Goal: Information Seeking & Learning: Find contact information

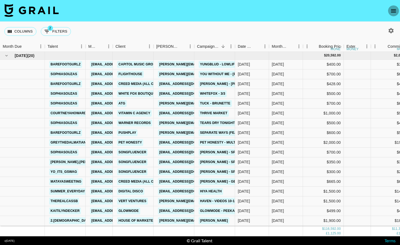
click at [396, 11] on icon "open drawer" at bounding box center [393, 11] width 7 height 7
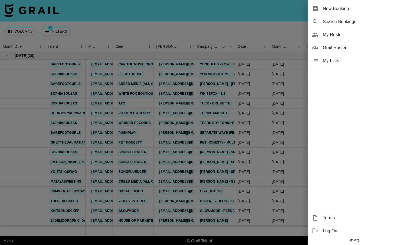
click at [289, 43] on div at bounding box center [200, 122] width 400 height 245
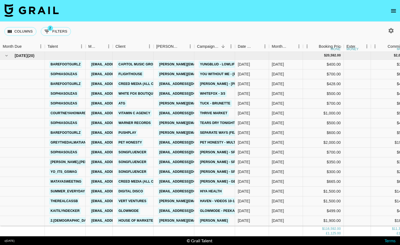
click at [387, 31] on button "button" at bounding box center [390, 30] width 9 height 9
select select "[DATE]"
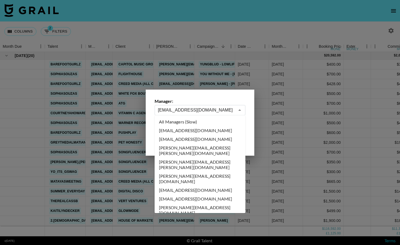
click at [189, 111] on input "[EMAIL_ADDRESS][DOMAIN_NAME]" at bounding box center [196, 110] width 77 height 6
click at [200, 122] on li "All Managers (Slow)" at bounding box center [200, 122] width 91 height 9
type input "All Managers (Slow)"
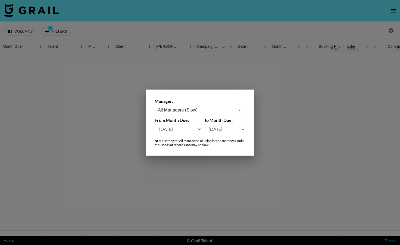
click at [199, 128] on select "[DATE] [DATE] '[DATE] May '[DATE] Mar '[DATE] Jan '[DATE] Nov '[DATE] Sep '[DAT…" at bounding box center [178, 129] width 47 height 10
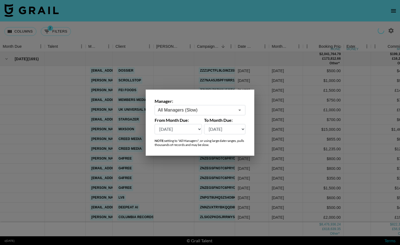
click at [199, 128] on select "[DATE] [DATE] '[DATE] May '[DATE] Mar '[DATE] Jan '[DATE] Nov '[DATE] Sep '[DAT…" at bounding box center [178, 129] width 47 height 10
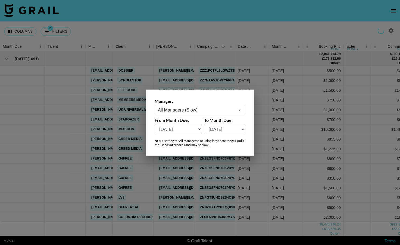
select select "[DATE]"
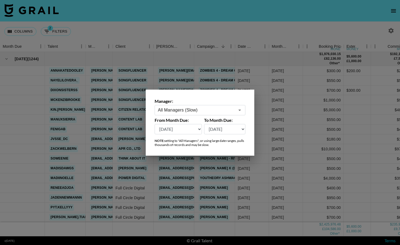
click at [267, 149] on div at bounding box center [200, 122] width 400 height 245
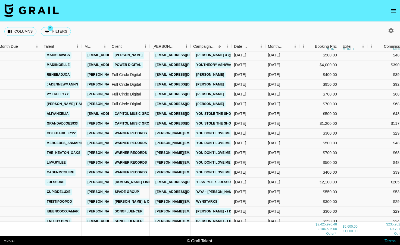
scroll to position [114, 4]
click at [243, 127] on div "[DATE]" at bounding box center [248, 124] width 34 height 10
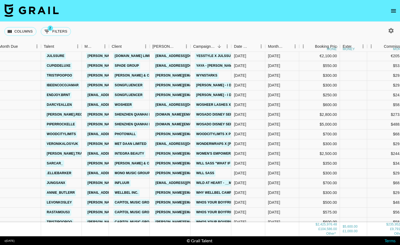
scroll to position [238, 4]
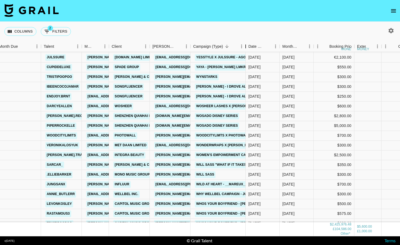
drag, startPoint x: 233, startPoint y: 45, endPoint x: 255, endPoint y: 45, distance: 22.5
click at [249, 45] on div "Campaign (Type)" at bounding box center [245, 46] width 7 height 11
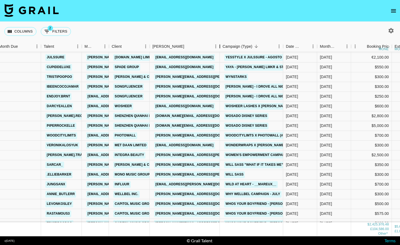
drag, startPoint x: 191, startPoint y: 50, endPoint x: 221, endPoint y: 49, distance: 30.2
click at [221, 49] on div "Booker" at bounding box center [219, 46] width 7 height 11
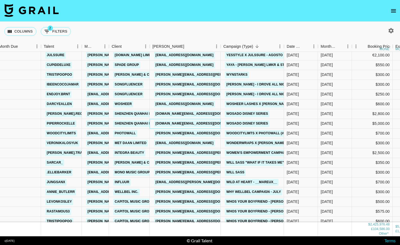
click at [208, 123] on div "[DOMAIN_NAME][EMAIL_ADDRESS][DOMAIN_NAME]" at bounding box center [185, 124] width 71 height 10
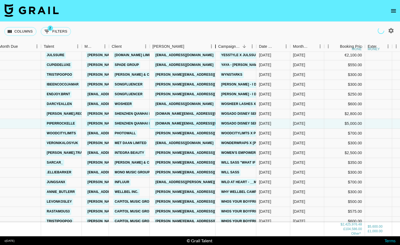
drag, startPoint x: 189, startPoint y: 45, endPoint x: 215, endPoint y: 43, distance: 25.3
click at [215, 45] on div "Booker" at bounding box center [215, 46] width 7 height 11
drag, startPoint x: 207, startPoint y: 114, endPoint x: 155, endPoint y: 114, distance: 51.6
click at [155, 114] on div "[DOMAIN_NAME][EMAIL_ADDRESS][DOMAIN_NAME]" at bounding box center [183, 114] width 66 height 10
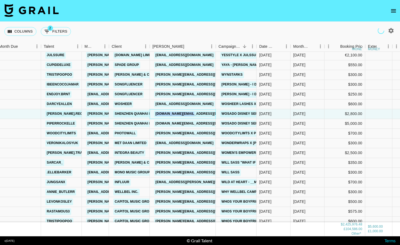
copy link "[DOMAIN_NAME][EMAIL_ADDRESS][DOMAIN_NAME]"
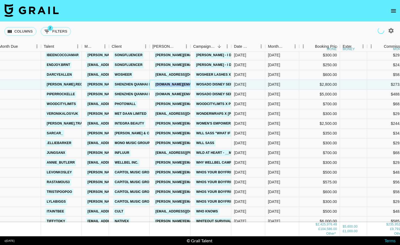
scroll to position [277, 4]
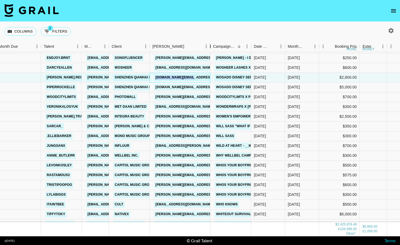
drag, startPoint x: 191, startPoint y: 48, endPoint x: 213, endPoint y: 47, distance: 22.3
click at [213, 47] on div "Booker" at bounding box center [210, 46] width 7 height 11
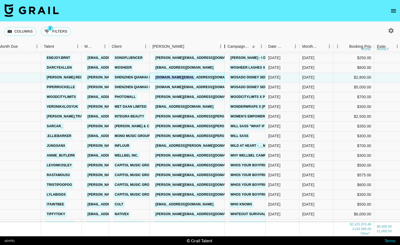
drag, startPoint x: 213, startPoint y: 49, endPoint x: 225, endPoint y: 48, distance: 12.0
click at [225, 48] on div "Booker" at bounding box center [224, 46] width 7 height 11
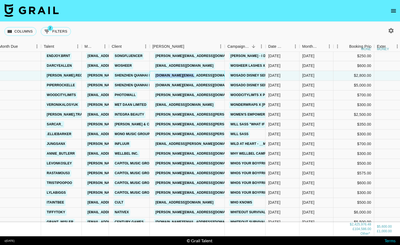
scroll to position [280, 4]
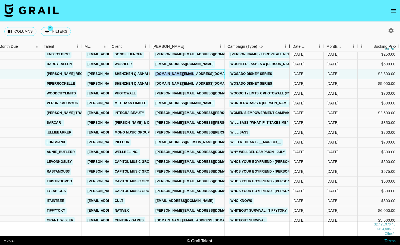
drag, startPoint x: 264, startPoint y: 48, endPoint x: 295, endPoint y: 42, distance: 31.4
click at [293, 42] on div "Campaign (Type)" at bounding box center [289, 46] width 7 height 11
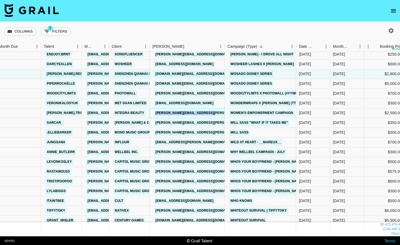
drag, startPoint x: 223, startPoint y: 112, endPoint x: 153, endPoint y: 115, distance: 70.1
click at [153, 115] on div "[PERSON_NAME][EMAIL_ADDRESS][PERSON_NAME][DOMAIN_NAME]" at bounding box center [187, 113] width 75 height 10
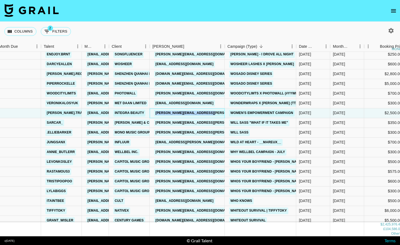
copy link "[PERSON_NAME][EMAIL_ADDRESS][PERSON_NAME][DOMAIN_NAME]"
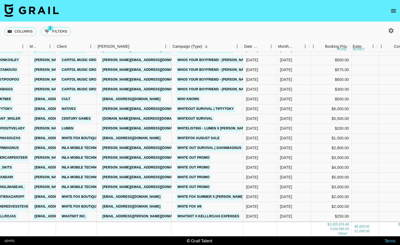
scroll to position [382, 56]
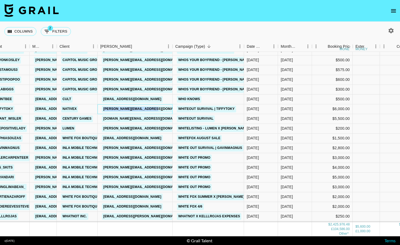
drag, startPoint x: 158, startPoint y: 107, endPoint x: 103, endPoint y: 108, distance: 54.6
click at [103, 108] on div "[PERSON_NAME][EMAIL_ADDRESS][DOMAIN_NAME]" at bounding box center [134, 109] width 75 height 10
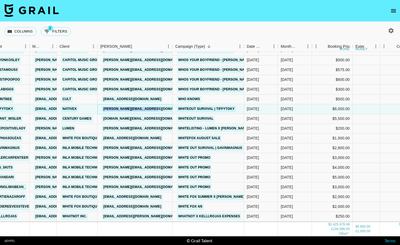
copy link "[PERSON_NAME][EMAIL_ADDRESS][DOMAIN_NAME]"
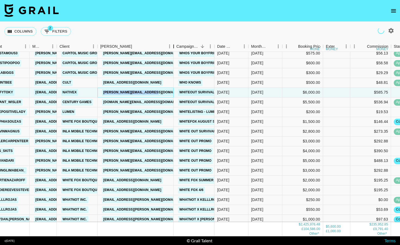
drag, startPoint x: 139, startPoint y: 45, endPoint x: 174, endPoint y: 40, distance: 35.5
click at [174, 40] on div "Columns 2 Filters + Booking Month Due Talent Manager Client [PERSON_NAME] Campa…" at bounding box center [200, 129] width 400 height 215
drag, startPoint x: 163, startPoint y: 103, endPoint x: 130, endPoint y: 102, distance: 33.4
click at [130, 102] on div "[DOMAIN_NAME][EMAIL_ADDRESS][DOMAIN_NAME]" at bounding box center [135, 102] width 76 height 10
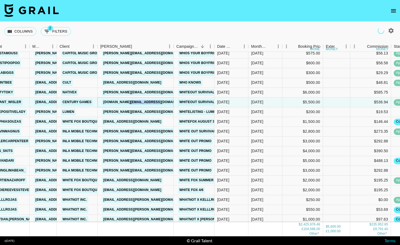
copy link "[DOMAIN_NAME]"
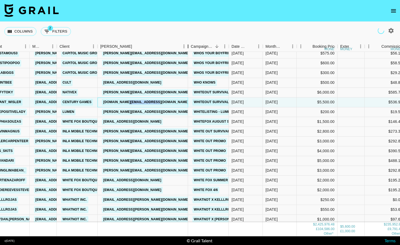
drag, startPoint x: 140, startPoint y: 45, endPoint x: 190, endPoint y: 40, distance: 50.7
click at [190, 40] on div "Columns 2 Filters + Booking Month Due Talent Manager Client [PERSON_NAME] Campa…" at bounding box center [200, 129] width 400 height 215
click at [158, 112] on div "[PERSON_NAME][EMAIL_ADDRESS][DOMAIN_NAME]" at bounding box center [142, 112] width 90 height 10
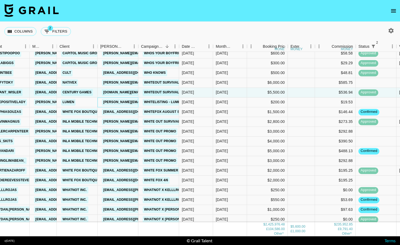
scroll to position [412, 56]
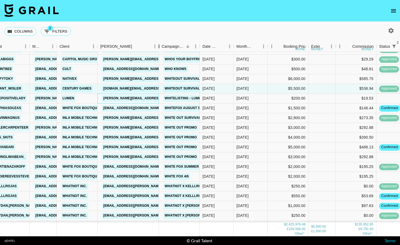
drag, startPoint x: 140, startPoint y: 46, endPoint x: 176, endPoint y: 47, distance: 36.1
click at [162, 47] on div "Booker" at bounding box center [159, 46] width 7 height 11
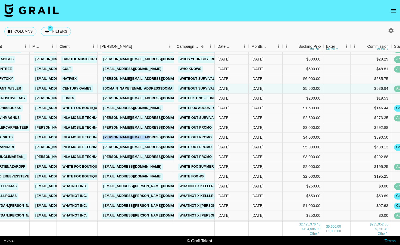
drag, startPoint x: 156, startPoint y: 140, endPoint x: 102, endPoint y: 136, distance: 54.1
click at [102, 136] on div "[PERSON_NAME][EMAIL_ADDRESS][DOMAIN_NAME]" at bounding box center [135, 138] width 76 height 10
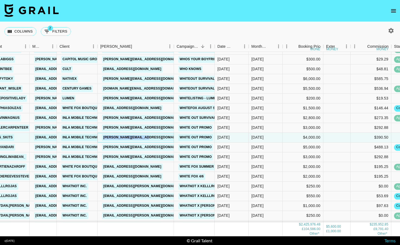
copy link "[PERSON_NAME][EMAIL_ADDRESS][DOMAIN_NAME]"
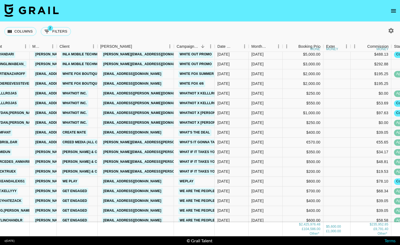
scroll to position [505, 56]
drag, startPoint x: 164, startPoint y: 114, endPoint x: 106, endPoint y: 110, distance: 58.0
click at [106, 110] on div "[EMAIL_ADDRESS][PERSON_NAME][DOMAIN_NAME]" at bounding box center [146, 113] width 92 height 10
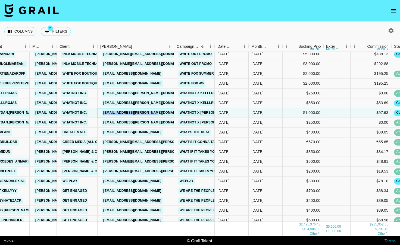
copy link "[EMAIL_ADDRESS][PERSON_NAME][DOMAIN_NAME]"
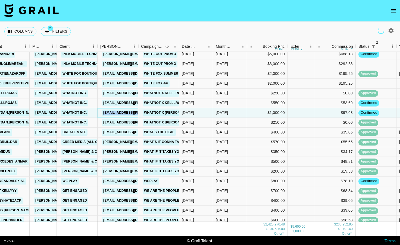
scroll to position [486, 56]
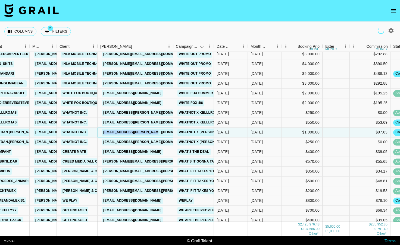
drag, startPoint x: 140, startPoint y: 45, endPoint x: 178, endPoint y: 46, distance: 38.3
click at [176, 46] on div "Booker" at bounding box center [173, 46] width 7 height 11
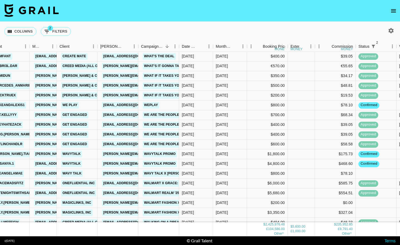
scroll to position [590, 56]
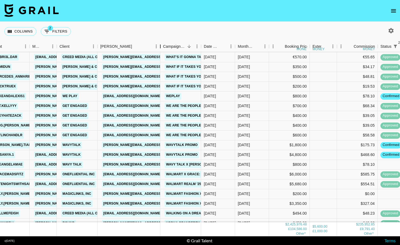
drag, startPoint x: 137, startPoint y: 47, endPoint x: 165, endPoint y: 44, distance: 27.6
click at [163, 44] on div "Booker" at bounding box center [160, 46] width 7 height 11
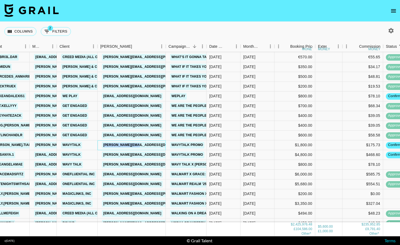
drag, startPoint x: 147, startPoint y: 144, endPoint x: 102, endPoint y: 144, distance: 45.1
click at [102, 144] on div "[PERSON_NAME][EMAIL_ADDRESS][DOMAIN_NAME]" at bounding box center [131, 145] width 68 height 10
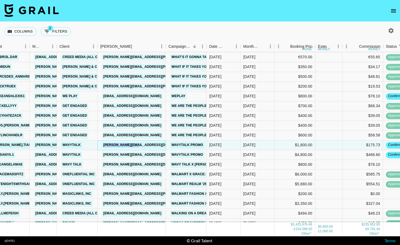
copy link "[PERSON_NAME][EMAIL_ADDRESS][DOMAIN_NAME]"
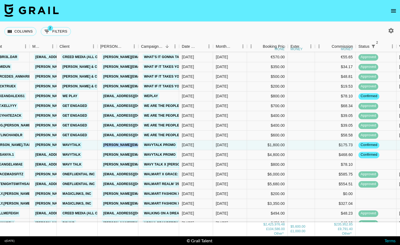
click at [151, 163] on link "Wavy talk X [PERSON_NAME]" at bounding box center [170, 164] width 54 height 7
click at [106, 165] on div "theangelamae [EMAIL_ADDRESS][DOMAIN_NAME] Wavy Talk [PERSON_NAME][EMAIL_ADDRESS…" at bounding box center [251, 165] width 615 height 10
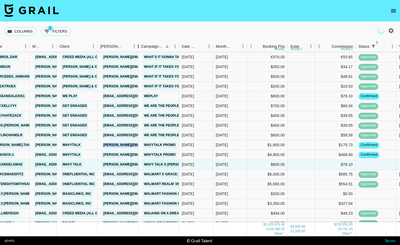
click at [141, 47] on div "Booker" at bounding box center [138, 46] width 7 height 11
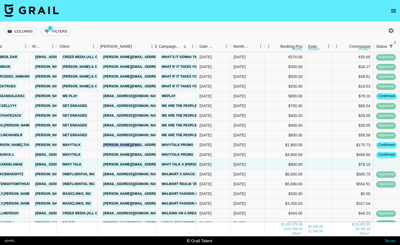
drag, startPoint x: 151, startPoint y: 48, endPoint x: 155, endPoint y: 48, distance: 3.5
click at [155, 48] on div "Month Due Talent Manager Client [PERSON_NAME] Campaign (Type) Date Created Mont…" at bounding box center [260, 46] width 633 height 11
drag, startPoint x: 149, startPoint y: 164, endPoint x: 99, endPoint y: 164, distance: 50.2
click at [99, 164] on div "[PERSON_NAME][EMAIL_ADDRESS][DOMAIN_NAME]" at bounding box center [126, 165] width 58 height 10
copy link "[PERSON_NAME][EMAIL_ADDRESS][DOMAIN_NAME]"
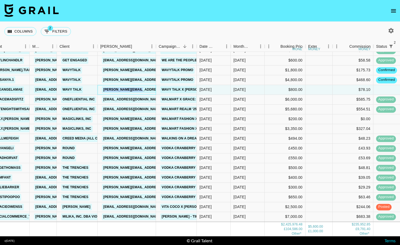
scroll to position [666, 56]
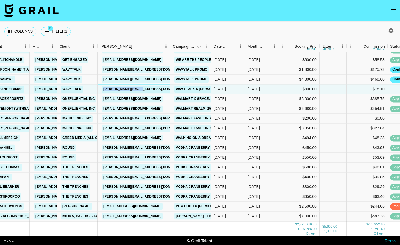
drag, startPoint x: 156, startPoint y: 49, endPoint x: 172, endPoint y: 49, distance: 16.0
click at [172, 49] on div "Booker" at bounding box center [170, 46] width 7 height 11
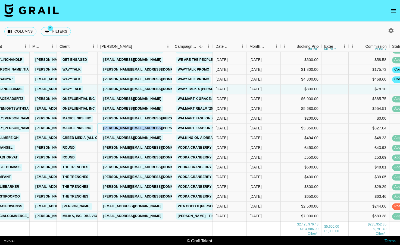
drag, startPoint x: 165, startPoint y: 128, endPoint x: 99, endPoint y: 127, distance: 66.3
click at [99, 127] on div "[PERSON_NAME][EMAIL_ADDRESS][PERSON_NAME][DOMAIN_NAME]" at bounding box center [134, 129] width 74 height 10
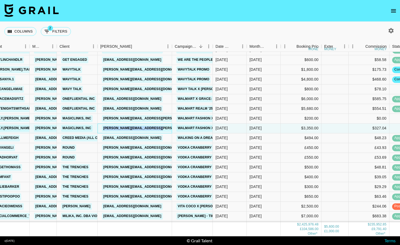
copy link "[PERSON_NAME][EMAIL_ADDRESS][PERSON_NAME][DOMAIN_NAME]"
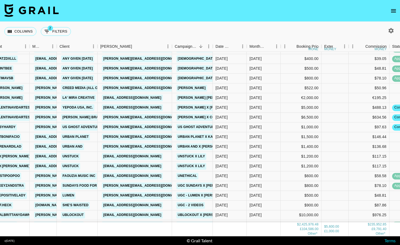
scroll to position [884, 56]
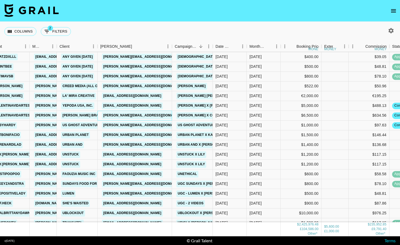
click at [158, 118] on div "[PERSON_NAME][EMAIL_ADDRESS][DOMAIN_NAME]" at bounding box center [134, 116] width 74 height 10
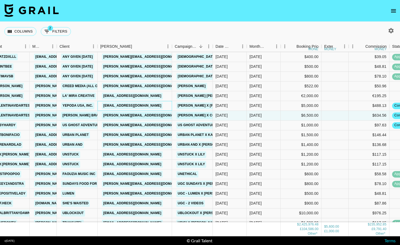
drag, startPoint x: 152, startPoint y: 102, endPoint x: 146, endPoint y: 102, distance: 5.7
click at [146, 102] on div "[EMAIL_ADDRESS][DOMAIN_NAME]" at bounding box center [134, 106] width 74 height 10
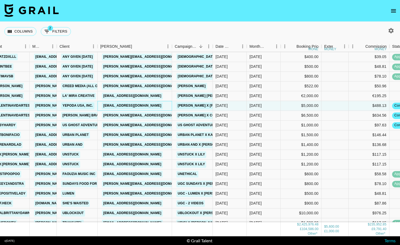
click at [148, 104] on div "[EMAIL_ADDRESS][DOMAIN_NAME]" at bounding box center [132, 106] width 64 height 10
drag, startPoint x: 150, startPoint y: 104, endPoint x: 103, endPoint y: 104, distance: 47.3
click at [103, 104] on div "[EMAIL_ADDRESS][DOMAIN_NAME]" at bounding box center [134, 106] width 74 height 10
copy link "[EMAIL_ADDRESS][DOMAIN_NAME]"
click at [161, 119] on div "[PERSON_NAME][EMAIL_ADDRESS][DOMAIN_NAME]" at bounding box center [134, 116] width 74 height 10
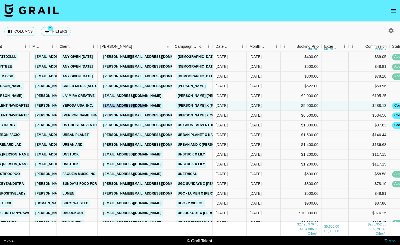
click at [112, 115] on div "[PERSON_NAME][EMAIL_ADDRESS][DOMAIN_NAME]" at bounding box center [134, 116] width 74 height 10
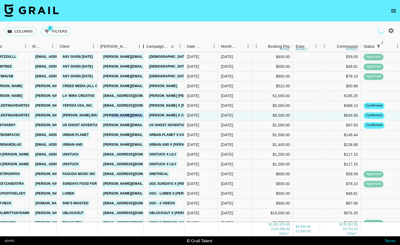
drag, startPoint x: 138, startPoint y: 45, endPoint x: 163, endPoint y: 44, distance: 24.5
click at [147, 45] on div "Booker" at bounding box center [143, 46] width 7 height 11
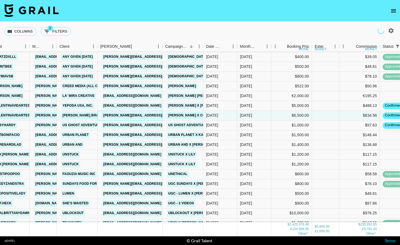
click at [158, 115] on div "[PERSON_NAME][EMAIL_ADDRESS][DOMAIN_NAME]" at bounding box center [129, 116] width 65 height 10
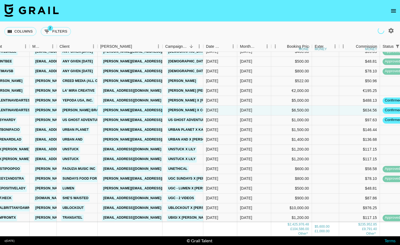
scroll to position [890, 56]
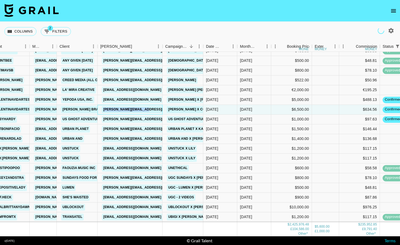
drag, startPoint x: 158, startPoint y: 113, endPoint x: 102, endPoint y: 109, distance: 55.6
click at [102, 109] on div "[PERSON_NAME][EMAIL_ADDRESS][DOMAIN_NAME]" at bounding box center [129, 110] width 65 height 10
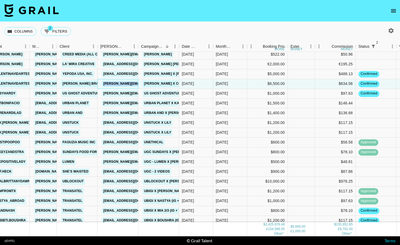
scroll to position [917, 56]
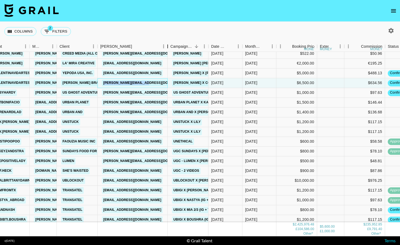
drag, startPoint x: 138, startPoint y: 44, endPoint x: 168, endPoint y: 48, distance: 29.5
click at [168, 48] on div "Booker" at bounding box center [167, 46] width 7 height 11
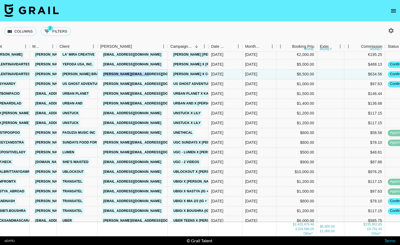
scroll to position [926, 56]
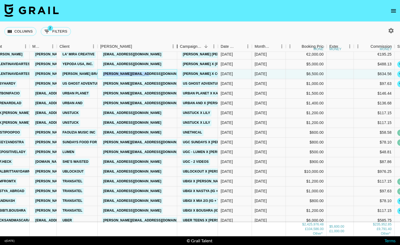
drag, startPoint x: 169, startPoint y: 46, endPoint x: 180, endPoint y: 46, distance: 11.4
click at [180, 46] on div "Booker" at bounding box center [177, 46] width 7 height 11
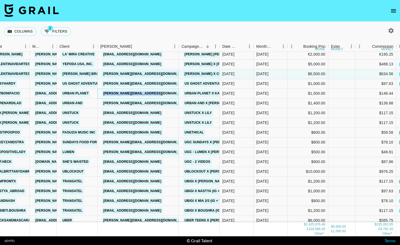
drag, startPoint x: 169, startPoint y: 92, endPoint x: 101, endPoint y: 94, distance: 68.2
click at [101, 94] on div "[PERSON_NAME][EMAIL_ADDRESS][DOMAIN_NAME]" at bounding box center [137, 94] width 81 height 10
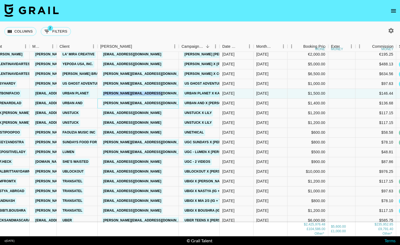
click at [164, 105] on div "[PERSON_NAME][EMAIL_ADDRESS][DOMAIN_NAME]" at bounding box center [137, 104] width 81 height 10
click at [105, 103] on div "[PERSON_NAME][EMAIL_ADDRESS][DOMAIN_NAME]" at bounding box center [137, 104] width 81 height 10
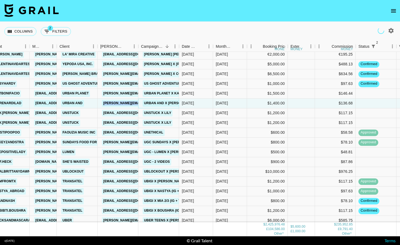
click at [165, 102] on link "Urban and X [PERSON_NAME]" at bounding box center [170, 103] width 55 height 7
drag, startPoint x: 137, startPoint y: 44, endPoint x: 174, endPoint y: 43, distance: 36.4
click at [141, 43] on div "Booker" at bounding box center [138, 46] width 7 height 11
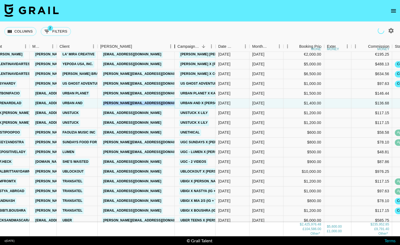
click at [179, 104] on link "Urban and X [PERSON_NAME]" at bounding box center [206, 103] width 55 height 7
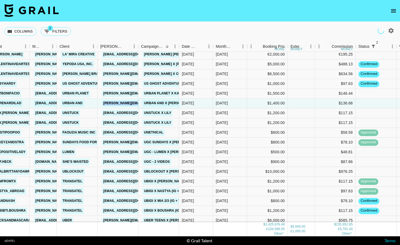
click at [138, 43] on div "Booker" at bounding box center [138, 46] width 7 height 11
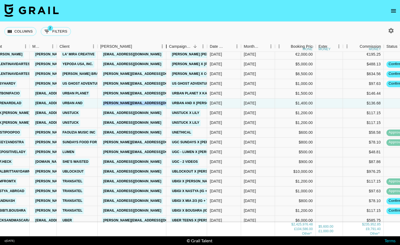
drag, startPoint x: 139, startPoint y: 45, endPoint x: 169, endPoint y: 46, distance: 29.9
click at [169, 47] on div "Booker" at bounding box center [166, 46] width 7 height 11
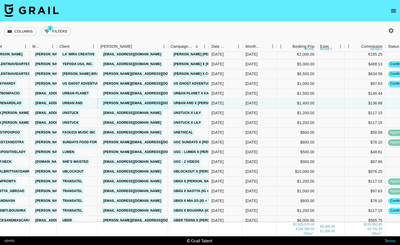
click at [160, 102] on div "[PERSON_NAME][EMAIL_ADDRESS][DOMAIN_NAME]" at bounding box center [146, 103] width 92 height 10
drag, startPoint x: 158, startPoint y: 102, endPoint x: 105, endPoint y: 103, distance: 53.0
click at [105, 103] on div "[PERSON_NAME][EMAIL_ADDRESS][DOMAIN_NAME]" at bounding box center [132, 104] width 70 height 10
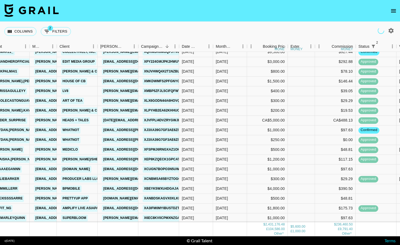
scroll to position [914, 56]
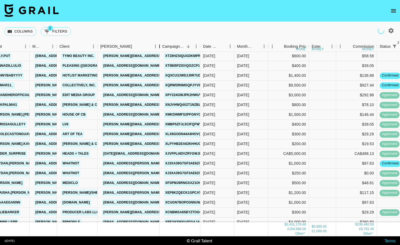
click at [156, 47] on div "Booker" at bounding box center [159, 46] width 7 height 11
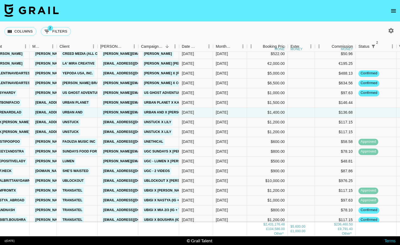
scroll to position [929, 56]
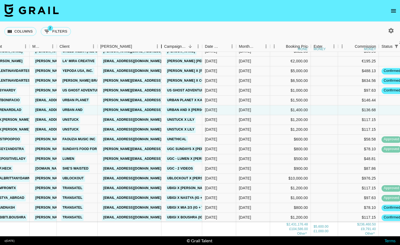
drag, startPoint x: 139, startPoint y: 47, endPoint x: 165, endPoint y: 45, distance: 25.9
click at [165, 46] on div "Booker" at bounding box center [161, 46] width 7 height 11
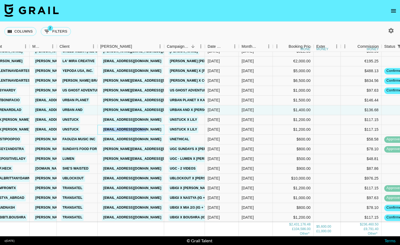
drag, startPoint x: 156, startPoint y: 133, endPoint x: 103, endPoint y: 131, distance: 53.3
click at [103, 131] on div "[EMAIL_ADDRESS][DOMAIN_NAME]" at bounding box center [130, 130] width 67 height 10
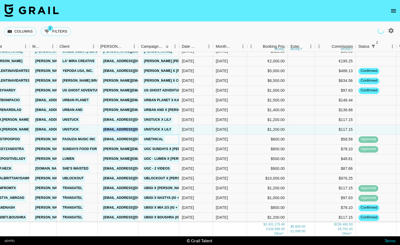
click at [168, 139] on div "Unethical" at bounding box center [158, 140] width 41 height 10
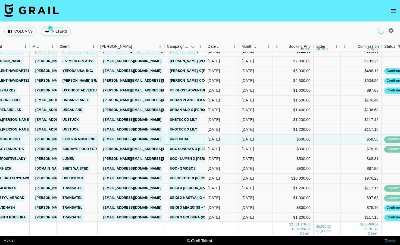
drag, startPoint x: 138, startPoint y: 46, endPoint x: 165, endPoint y: 46, distance: 27.2
click at [165, 46] on div "Booker" at bounding box center [164, 46] width 7 height 11
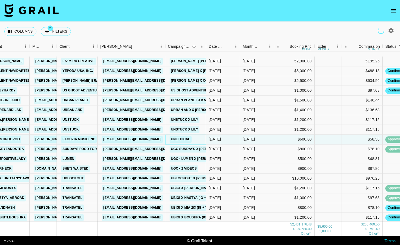
scroll to position [954, 56]
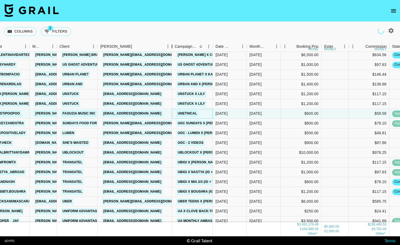
drag, startPoint x: 139, startPoint y: 45, endPoint x: 174, endPoint y: 46, distance: 34.8
click at [173, 46] on div "Booker" at bounding box center [172, 46] width 7 height 11
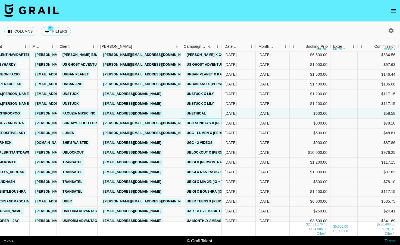
drag, startPoint x: 138, startPoint y: 45, endPoint x: 185, endPoint y: 45, distance: 47.0
click at [183, 45] on div "Booker" at bounding box center [181, 46] width 7 height 11
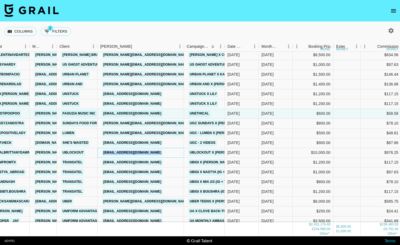
drag, startPoint x: 168, startPoint y: 154, endPoint x: 101, endPoint y: 154, distance: 67.1
click at [101, 154] on div "[EMAIL_ADDRESS][DOMAIN_NAME]" at bounding box center [140, 153] width 86 height 10
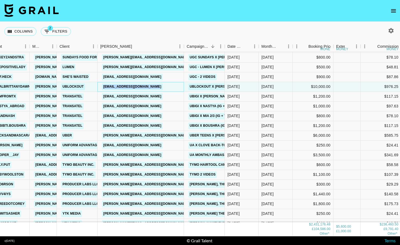
scroll to position [1022, 56]
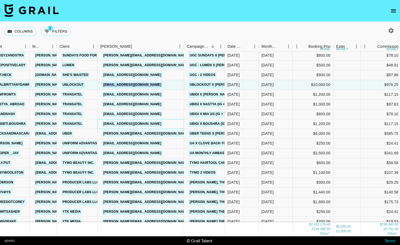
drag, startPoint x: 175, startPoint y: 126, endPoint x: 102, endPoint y: 126, distance: 72.2
click at [102, 126] on div "[EMAIL_ADDRESS][DOMAIN_NAME]" at bounding box center [140, 124] width 86 height 10
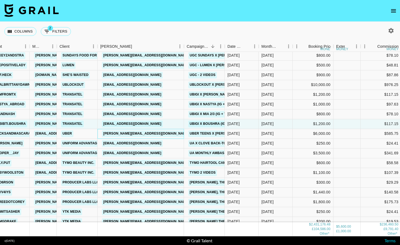
click at [165, 131] on div "[PERSON_NAME][EMAIL_ADDRESS][DOMAIN_NAME]" at bounding box center [140, 134] width 86 height 10
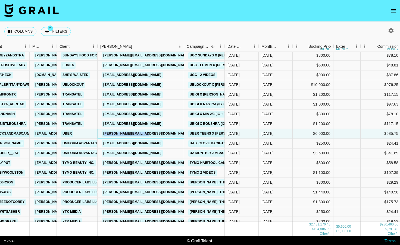
drag, startPoint x: 162, startPoint y: 133, endPoint x: 105, endPoint y: 134, distance: 57.6
click at [105, 134] on div "[PERSON_NAME][EMAIL_ADDRESS][DOMAIN_NAME]" at bounding box center [140, 134] width 86 height 10
click at [168, 133] on div "[PERSON_NAME][EMAIL_ADDRESS][DOMAIN_NAME]" at bounding box center [140, 134] width 86 height 10
drag, startPoint x: 166, startPoint y: 133, endPoint x: 102, endPoint y: 135, distance: 63.6
click at [102, 135] on div "[PERSON_NAME][EMAIL_ADDRESS][DOMAIN_NAME]" at bounding box center [140, 134] width 86 height 10
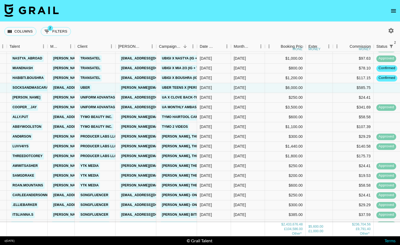
scroll to position [1069, 38]
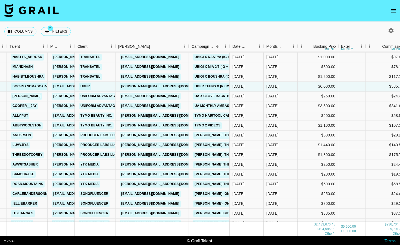
drag, startPoint x: 158, startPoint y: 44, endPoint x: 190, endPoint y: 51, distance: 33.2
click at [190, 51] on div "Booker" at bounding box center [188, 46] width 7 height 11
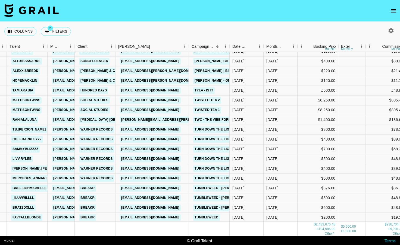
scroll to position [1242, 38]
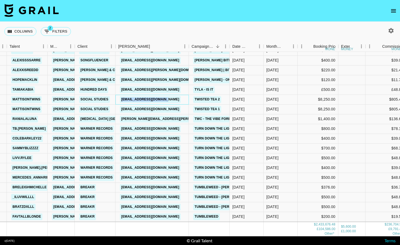
drag, startPoint x: 179, startPoint y: 99, endPoint x: 120, endPoint y: 98, distance: 58.9
click at [120, 98] on div "[EMAIL_ADDRESS][DOMAIN_NAME]" at bounding box center [151, 100] width 73 height 10
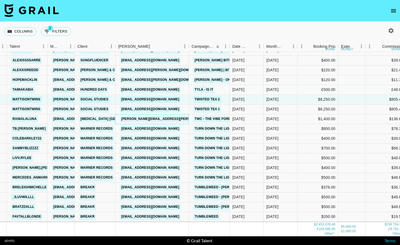
click at [179, 121] on div "[PERSON_NAME][EMAIL_ADDRESS][PERSON_NAME][PERSON_NAME][DOMAIN_NAME]" at bounding box center [151, 119] width 73 height 10
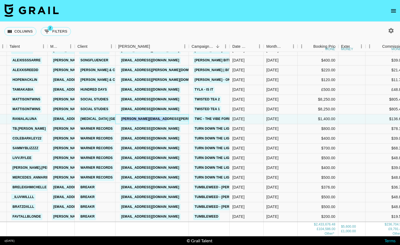
drag, startPoint x: 178, startPoint y: 120, endPoint x: 119, endPoint y: 121, distance: 59.2
click at [119, 121] on div "[PERSON_NAME][EMAIL_ADDRESS][PERSON_NAME][PERSON_NAME][DOMAIN_NAME]" at bounding box center [151, 119] width 73 height 10
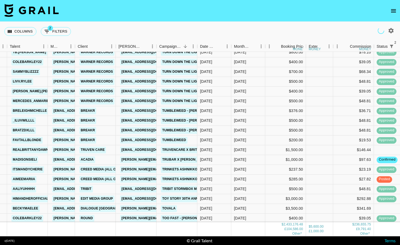
scroll to position [1344, 38]
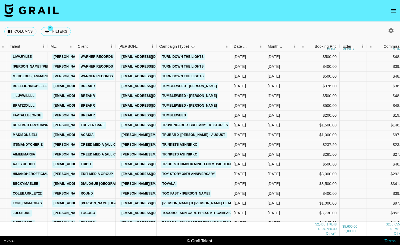
drag, startPoint x: 198, startPoint y: 43, endPoint x: 231, endPoint y: 41, distance: 33.7
click at [231, 41] on div "Campaign (Type)" at bounding box center [231, 46] width 7 height 11
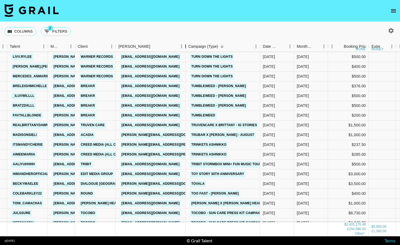
drag, startPoint x: 155, startPoint y: 45, endPoint x: 184, endPoint y: 50, distance: 29.4
click at [184, 50] on div "Booker" at bounding box center [185, 46] width 7 height 11
drag, startPoint x: 169, startPoint y: 134, endPoint x: 166, endPoint y: 132, distance: 3.2
click at [166, 132] on div "[PERSON_NAME][EMAIL_ADDRESS][DOMAIN_NAME]" at bounding box center [151, 135] width 70 height 10
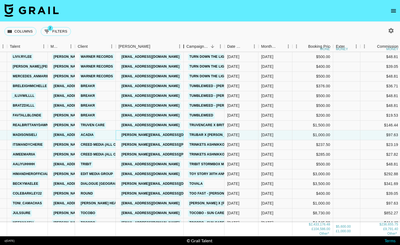
drag, startPoint x: 156, startPoint y: 49, endPoint x: 185, endPoint y: 51, distance: 28.9
click at [184, 51] on div "Booker" at bounding box center [183, 46] width 7 height 11
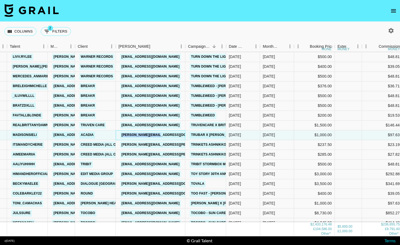
drag, startPoint x: 165, startPoint y: 135, endPoint x: 120, endPoint y: 134, distance: 44.8
click at [120, 134] on div "[PERSON_NAME][EMAIL_ADDRESS][DOMAIN_NAME]" at bounding box center [151, 135] width 70 height 10
click at [120, 123] on div "[EMAIL_ADDRESS][DOMAIN_NAME]" at bounding box center [151, 126] width 70 height 10
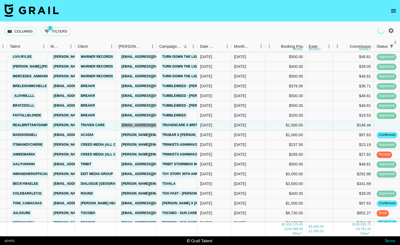
drag, startPoint x: 170, startPoint y: 127, endPoint x: 365, endPoint y: 1, distance: 232.2
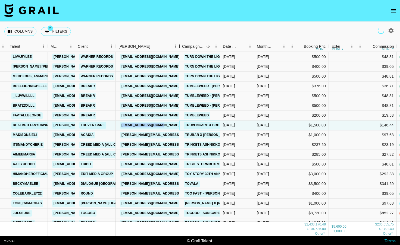
drag, startPoint x: 157, startPoint y: 46, endPoint x: 184, endPoint y: 40, distance: 28.0
click at [183, 41] on div "Booker" at bounding box center [179, 46] width 7 height 11
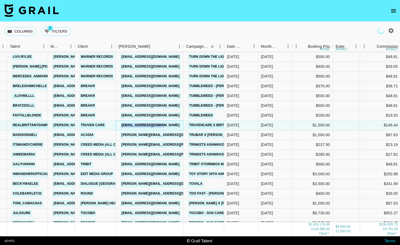
click at [179, 127] on div "[EMAIL_ADDRESS][DOMAIN_NAME]" at bounding box center [150, 126] width 68 height 10
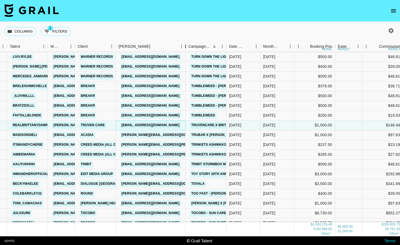
drag, startPoint x: 156, startPoint y: 47, endPoint x: 186, endPoint y: 46, distance: 29.9
click at [186, 46] on div "Booker" at bounding box center [185, 46] width 7 height 11
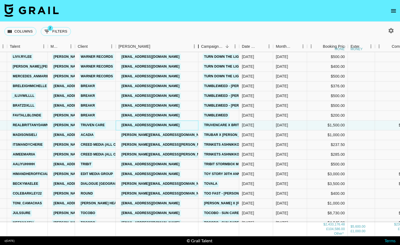
drag, startPoint x: 186, startPoint y: 46, endPoint x: 198, endPoint y: 44, distance: 12.1
click at [198, 44] on div "Booker" at bounding box center [198, 46] width 7 height 11
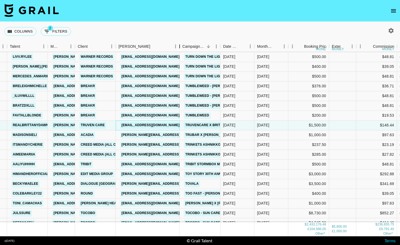
drag, startPoint x: 156, startPoint y: 47, endPoint x: 182, endPoint y: 48, distance: 25.5
click at [181, 48] on div "Booker" at bounding box center [179, 46] width 7 height 11
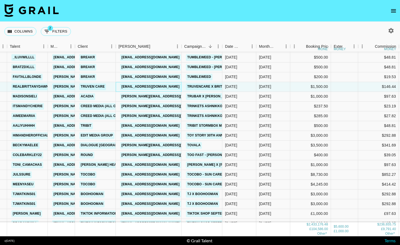
scroll to position [1388, 38]
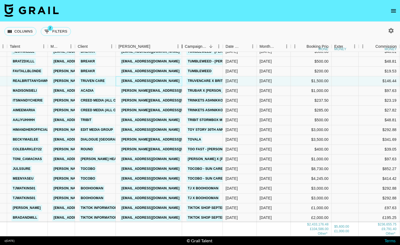
drag, startPoint x: 156, startPoint y: 43, endPoint x: 188, endPoint y: 49, distance: 32.3
click at [185, 49] on div "Booker" at bounding box center [182, 46] width 7 height 11
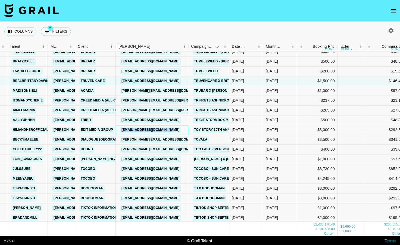
drag, startPoint x: 179, startPoint y: 130, endPoint x: 121, endPoint y: 130, distance: 57.8
click at [121, 130] on div "[EMAIL_ADDRESS][DOMAIN_NAME]" at bounding box center [152, 130] width 73 height 10
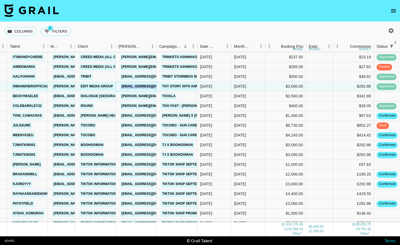
scroll to position [1433, 38]
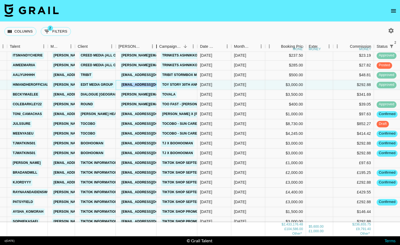
drag, startPoint x: 156, startPoint y: 45, endPoint x: 183, endPoint y: 46, distance: 26.6
click at [160, 46] on div "Booker" at bounding box center [156, 46] width 7 height 11
drag, startPoint x: 179, startPoint y: 95, endPoint x: 122, endPoint y: 94, distance: 57.0
click at [122, 94] on div "[PERSON_NAME][EMAIL_ADDRESS][DOMAIN_NAME]" at bounding box center [164, 95] width 92 height 10
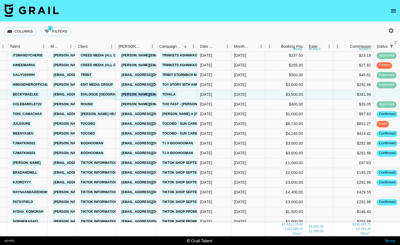
click at [158, 47] on div "Booker" at bounding box center [156, 46] width 7 height 11
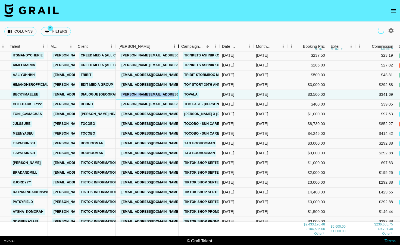
drag, startPoint x: 155, startPoint y: 44, endPoint x: 188, endPoint y: 42, distance: 33.0
click at [182, 42] on div "Booker" at bounding box center [178, 46] width 7 height 11
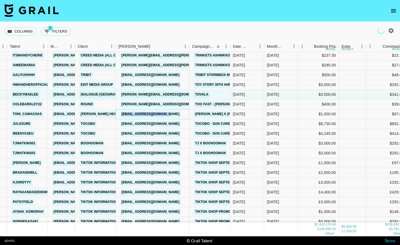
drag, startPoint x: 182, startPoint y: 114, endPoint x: 119, endPoint y: 114, distance: 62.5
click at [119, 114] on div "[EMAIL_ADDRESS][DOMAIN_NAME]" at bounding box center [153, 114] width 74 height 10
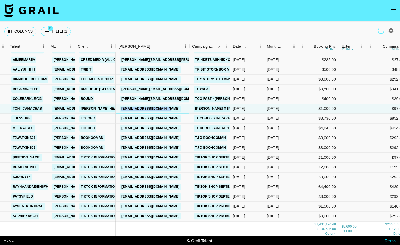
scroll to position [1440, 38]
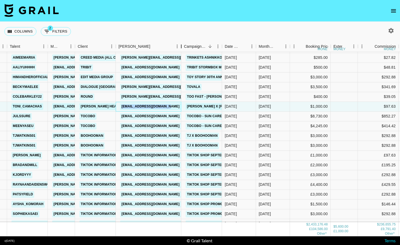
drag, startPoint x: 157, startPoint y: 48, endPoint x: 182, endPoint y: 44, distance: 25.0
click at [182, 44] on div "Booker" at bounding box center [181, 46] width 7 height 11
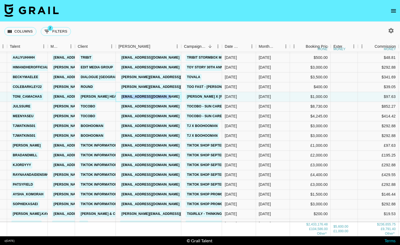
scroll to position [1453, 38]
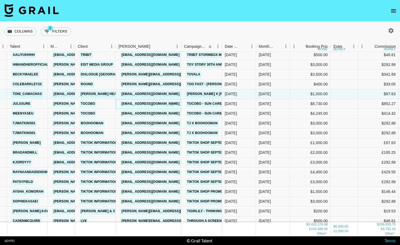
drag, startPoint x: 180, startPoint y: 104, endPoint x: 177, endPoint y: 104, distance: 3.0
click at [177, 104] on div "[EMAIL_ADDRESS][DOMAIN_NAME]" at bounding box center [150, 104] width 64 height 10
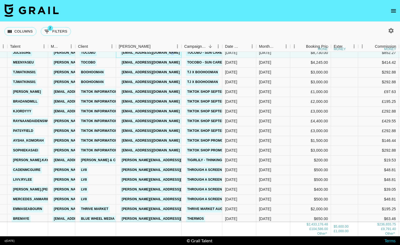
scroll to position [1509, 37]
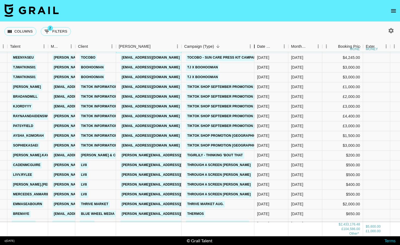
drag, startPoint x: 222, startPoint y: 44, endPoint x: 257, endPoint y: 39, distance: 35.1
click at [257, 39] on div "Columns 2 Filters + Booking Month Due Talent Manager Client [PERSON_NAME] Campa…" at bounding box center [200, 129] width 400 height 215
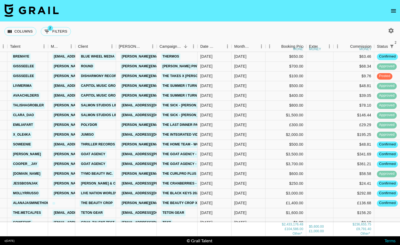
scroll to position [1667, 37]
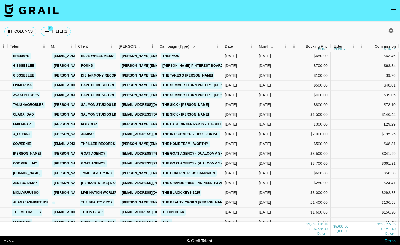
drag, startPoint x: 196, startPoint y: 46, endPoint x: 220, endPoint y: 46, distance: 23.9
click at [221, 46] on div "Campaign (Type)" at bounding box center [222, 46] width 7 height 11
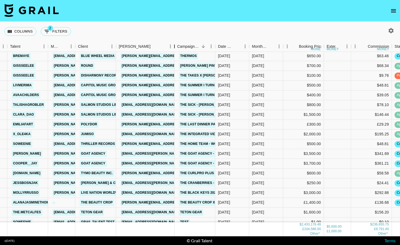
drag, startPoint x: 157, startPoint y: 45, endPoint x: 175, endPoint y: 46, distance: 18.0
click at [175, 46] on div "Booker" at bounding box center [174, 46] width 7 height 11
drag, startPoint x: 163, startPoint y: 132, endPoint x: 124, endPoint y: 134, distance: 38.9
click at [124, 134] on div "[EMAIL_ADDRESS][DOMAIN_NAME]" at bounding box center [145, 135] width 59 height 10
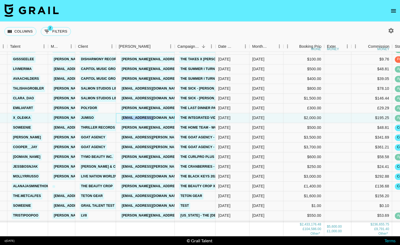
scroll to position [1684, 37]
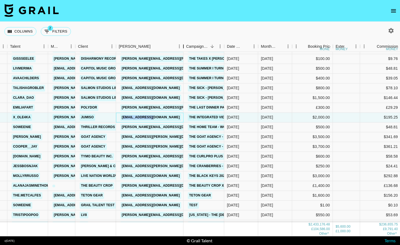
drag, startPoint x: 172, startPoint y: 45, endPoint x: 196, endPoint y: 44, distance: 23.1
click at [187, 44] on div "Booker" at bounding box center [183, 46] width 7 height 11
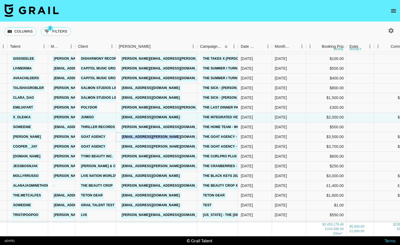
drag, startPoint x: 188, startPoint y: 139, endPoint x: 120, endPoint y: 136, distance: 67.9
click at [120, 136] on div "[EMAIL_ADDRESS][PERSON_NAME][DOMAIN_NAME]" at bounding box center [156, 137] width 81 height 10
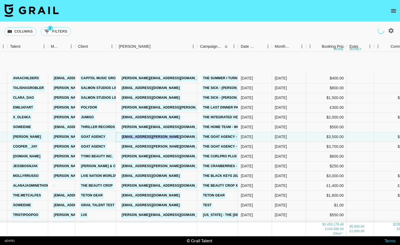
scroll to position [1731, 37]
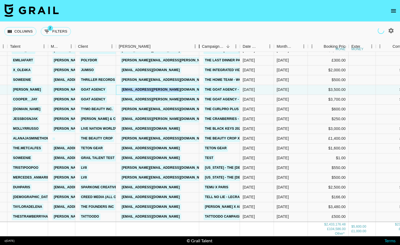
drag, startPoint x: 157, startPoint y: 48, endPoint x: 209, endPoint y: 45, distance: 52.5
click at [202, 46] on div "Booker" at bounding box center [199, 46] width 7 height 11
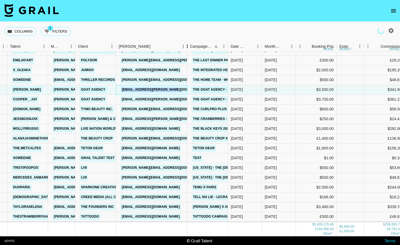
drag, startPoint x: 158, startPoint y: 45, endPoint x: 188, endPoint y: 49, distance: 30.6
click at [188, 49] on div "Booker" at bounding box center [187, 46] width 7 height 11
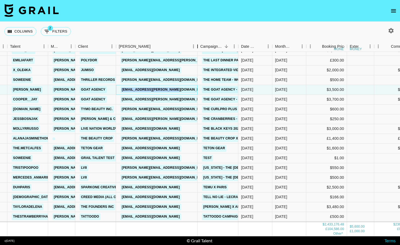
drag, startPoint x: 156, startPoint y: 45, endPoint x: 197, endPoint y: 43, distance: 41.0
click at [197, 43] on div "Booker" at bounding box center [197, 46] width 7 height 11
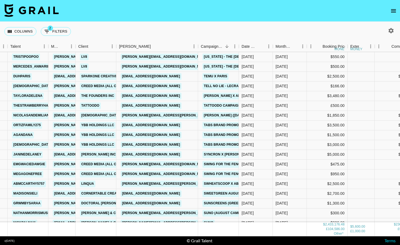
scroll to position [1844, 37]
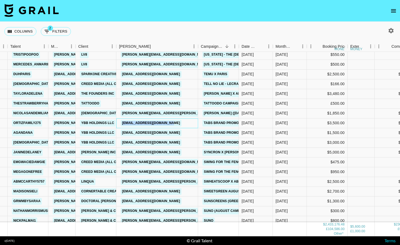
drag, startPoint x: 184, startPoint y: 124, endPoint x: 123, endPoint y: 123, distance: 61.4
click at [123, 123] on div "[EMAIL_ADDRESS][DOMAIN_NAME]" at bounding box center [157, 123] width 82 height 10
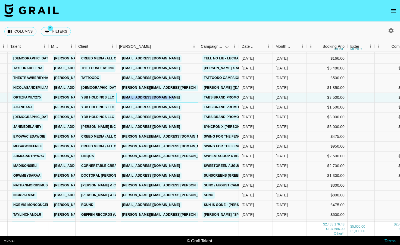
scroll to position [1870, 37]
click at [184, 138] on div "[PERSON_NAME][EMAIL_ADDRESS][DOMAIN_NAME]" at bounding box center [157, 137] width 82 height 10
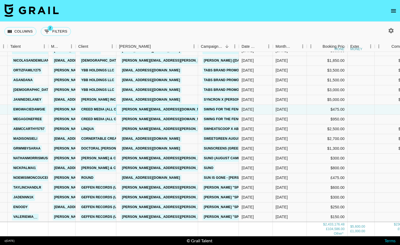
scroll to position [1904, 37]
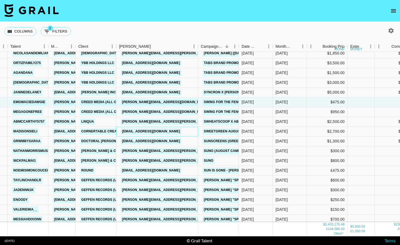
drag, startPoint x: 191, startPoint y: 131, endPoint x: 119, endPoint y: 132, distance: 72.0
click at [119, 132] on div "[EMAIL_ADDRESS][DOMAIN_NAME]" at bounding box center [157, 132] width 82 height 10
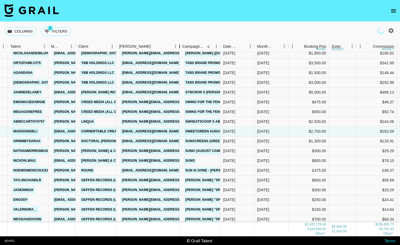
drag, startPoint x: 158, startPoint y: 48, endPoint x: 206, endPoint y: 50, distance: 48.1
click at [183, 50] on div "Booker" at bounding box center [179, 46] width 7 height 11
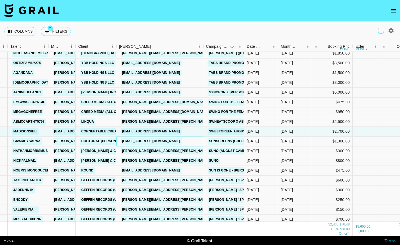
click at [186, 144] on div "[EMAIL_ADDRESS][DOMAIN_NAME]" at bounding box center [159, 142] width 87 height 10
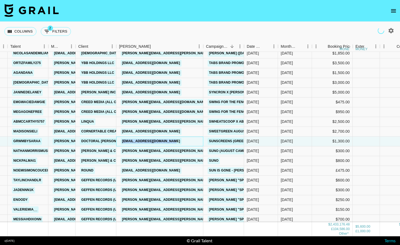
drag, startPoint x: 189, startPoint y: 143, endPoint x: 121, endPoint y: 141, distance: 68.2
click at [121, 141] on div "[EMAIL_ADDRESS][DOMAIN_NAME]" at bounding box center [159, 142] width 87 height 10
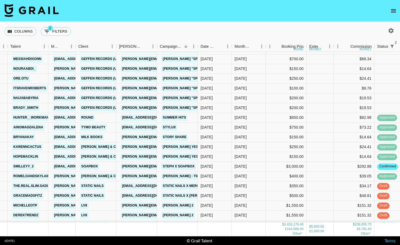
scroll to position [2130, 37]
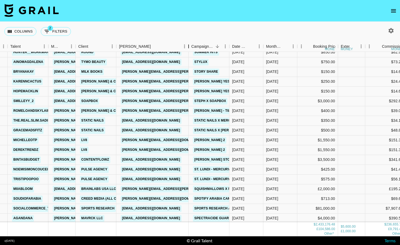
drag, startPoint x: 159, startPoint y: 45, endPoint x: 193, endPoint y: 47, distance: 33.7
click at [192, 47] on div "Booker" at bounding box center [188, 46] width 7 height 11
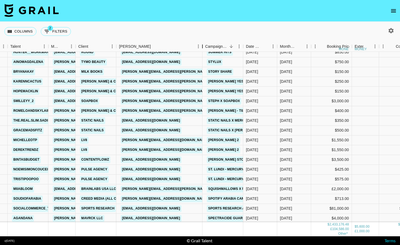
drag, startPoint x: 158, startPoint y: 48, endPoint x: 205, endPoint y: 43, distance: 47.2
click at [205, 43] on div "Booker" at bounding box center [202, 46] width 7 height 11
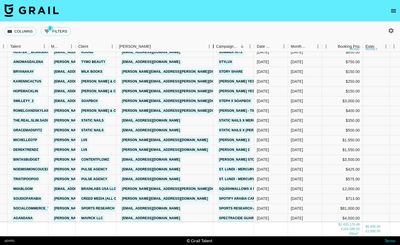
drag, startPoint x: 204, startPoint y: 46, endPoint x: 214, endPoint y: 45, distance: 10.6
click at [214, 45] on div "Booker" at bounding box center [213, 46] width 7 height 11
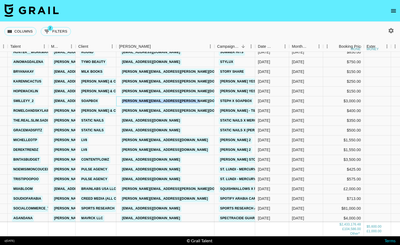
drag, startPoint x: 208, startPoint y: 100, endPoint x: 125, endPoint y: 99, distance: 82.9
click at [125, 99] on div "[PERSON_NAME][EMAIL_ADDRESS][PERSON_NAME][DOMAIN_NAME]" at bounding box center [165, 101] width 98 height 10
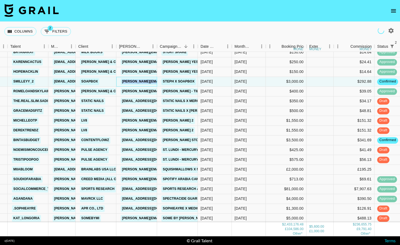
drag, startPoint x: 157, startPoint y: 46, endPoint x: 191, endPoint y: 43, distance: 34.0
click at [160, 43] on div "Booker" at bounding box center [157, 46] width 7 height 11
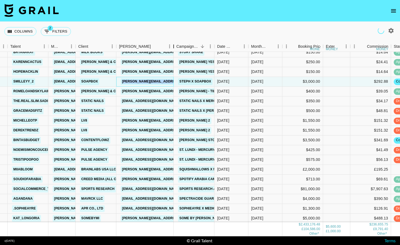
drag, startPoint x: 157, startPoint y: 45, endPoint x: 176, endPoint y: 50, distance: 19.8
click at [176, 50] on div "Booker" at bounding box center [173, 46] width 7 height 11
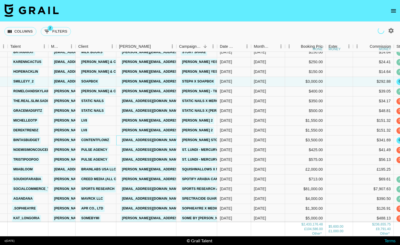
click at [172, 142] on div "[EMAIL_ADDRESS][DOMAIN_NAME]" at bounding box center [146, 141] width 60 height 10
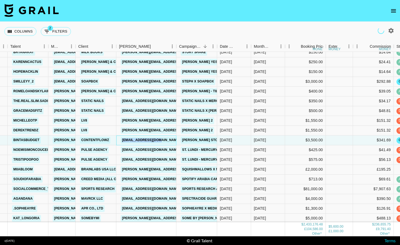
drag, startPoint x: 171, startPoint y: 141, endPoint x: 122, endPoint y: 141, distance: 49.7
click at [122, 141] on div "[EMAIL_ADDRESS][DOMAIN_NAME]" at bounding box center [146, 141] width 60 height 10
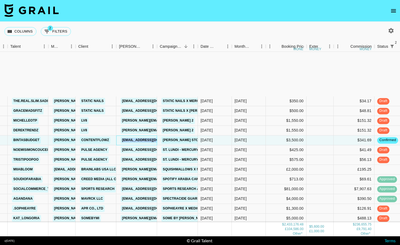
scroll to position [2216, 37]
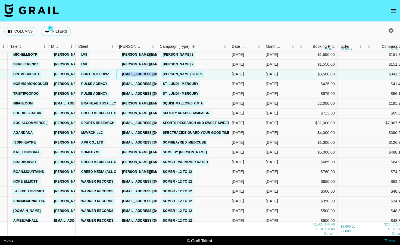
drag, startPoint x: 199, startPoint y: 46, endPoint x: 234, endPoint y: 43, distance: 35.2
click at [232, 43] on div "Campaign (Type)" at bounding box center [229, 46] width 7 height 11
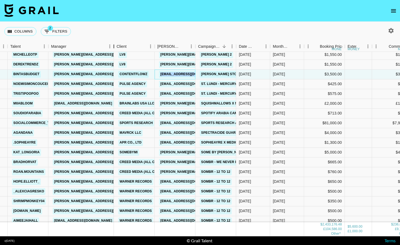
drag, startPoint x: 76, startPoint y: 46, endPoint x: 113, endPoint y: 38, distance: 38.1
click at [115, 39] on div "Columns 2 Filters + Booking Month Due Talent Manager Client [PERSON_NAME] Campa…" at bounding box center [200, 129] width 400 height 215
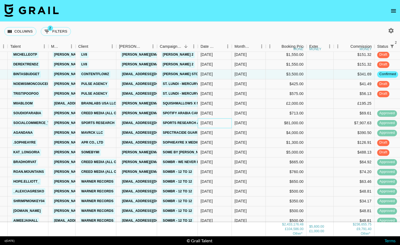
click at [213, 125] on div "[DATE]" at bounding box center [206, 123] width 12 height 5
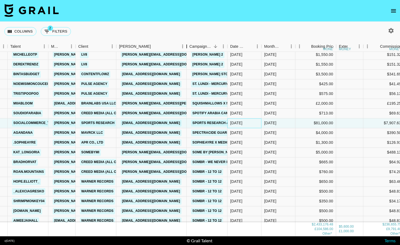
drag, startPoint x: 158, startPoint y: 47, endPoint x: 190, endPoint y: 46, distance: 32.3
click at [190, 46] on div "Booker" at bounding box center [186, 46] width 7 height 11
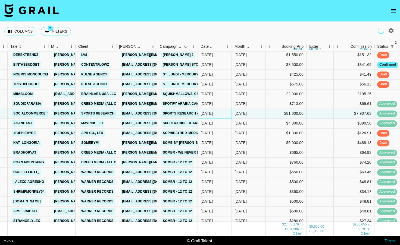
scroll to position [2237, 37]
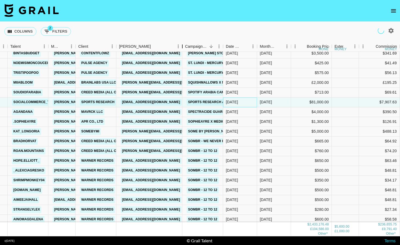
drag, startPoint x: 156, startPoint y: 44, endPoint x: 195, endPoint y: 51, distance: 39.8
click at [185, 51] on div "Booker" at bounding box center [182, 46] width 7 height 11
drag, startPoint x: 156, startPoint y: 45, endPoint x: 193, endPoint y: 54, distance: 37.3
click at [193, 54] on div "Month Due Talent Manager Client [PERSON_NAME] Campaign (Type) Date Created Mont…" at bounding box center [200, 138] width 400 height 195
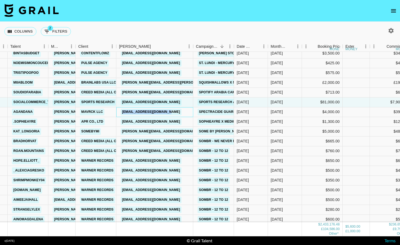
drag, startPoint x: 182, startPoint y: 112, endPoint x: 122, endPoint y: 111, distance: 59.2
click at [122, 112] on div "[EMAIL_ADDRESS][DOMAIN_NAME]" at bounding box center [154, 112] width 77 height 10
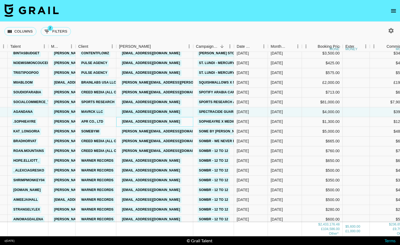
click at [164, 124] on div "[EMAIL_ADDRESS][DOMAIN_NAME]" at bounding box center [154, 122] width 77 height 10
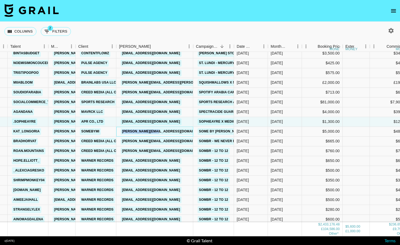
drag, startPoint x: 171, startPoint y: 132, endPoint x: 121, endPoint y: 131, distance: 50.2
click at [121, 131] on div "[PERSON_NAME][EMAIL_ADDRESS][DOMAIN_NAME][PERSON_NAME]" at bounding box center [154, 132] width 77 height 10
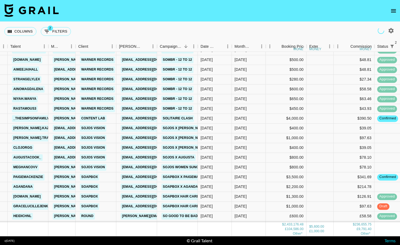
scroll to position [2370, 37]
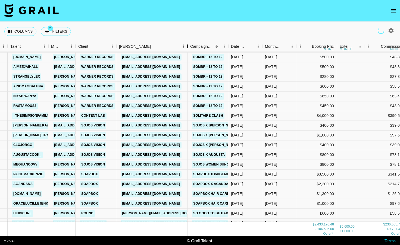
drag, startPoint x: 156, startPoint y: 46, endPoint x: 194, endPoint y: 44, distance: 38.3
click at [191, 44] on div "Booker" at bounding box center [187, 46] width 7 height 11
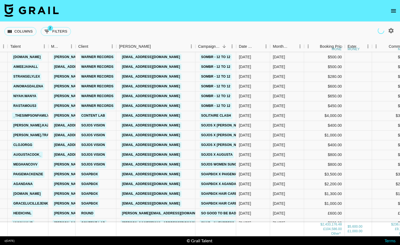
scroll to position [2373, 37]
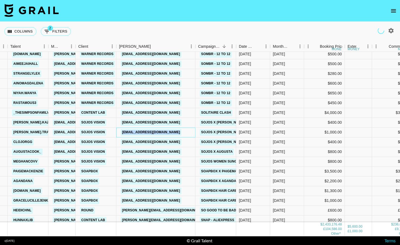
drag, startPoint x: 188, startPoint y: 133, endPoint x: 114, endPoint y: 131, distance: 74.4
click at [114, 131] on div "[PERSON_NAME].traveller [EMAIL_ADDRESS][DOMAIN_NAME] SOJOS Vision [EMAIL_ADDRES…" at bounding box center [249, 133] width 572 height 10
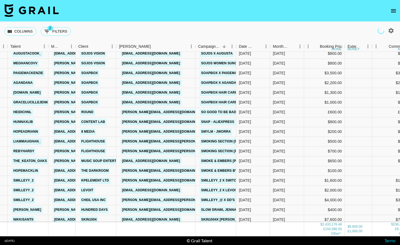
scroll to position [2475, 37]
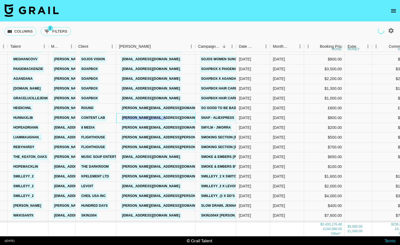
drag, startPoint x: 171, startPoint y: 119, endPoint x: 120, endPoint y: 116, distance: 51.1
click at [120, 116] on div "[PERSON_NAME][EMAIL_ADDRESS][DOMAIN_NAME]" at bounding box center [155, 118] width 79 height 10
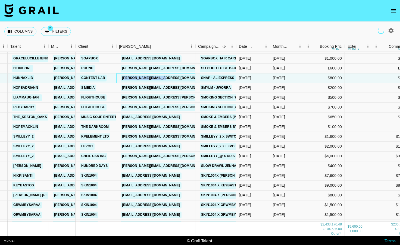
scroll to position [2517, 37]
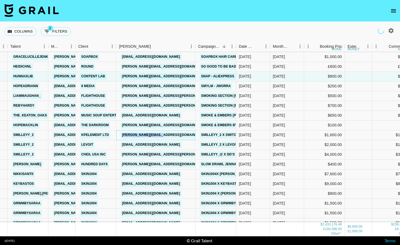
drag, startPoint x: 171, startPoint y: 134, endPoint x: 122, endPoint y: 136, distance: 49.4
click at [122, 136] on div "[PERSON_NAME][EMAIL_ADDRESS][DOMAIN_NAME]" at bounding box center [155, 135] width 79 height 10
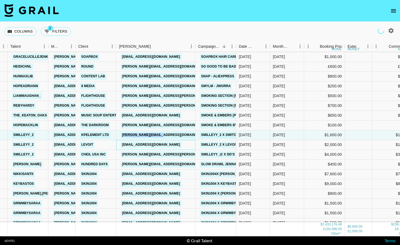
drag, startPoint x: 121, startPoint y: 143, endPoint x: 122, endPoint y: 139, distance: 3.5
click at [122, 139] on div "[PERSON_NAME] [PERSON_NAME][EMAIL_ADDRESS][DOMAIN_NAME] Soapbox [EMAIL_ADDRESS]…" at bounding box center [249, 145] width 572 height 244
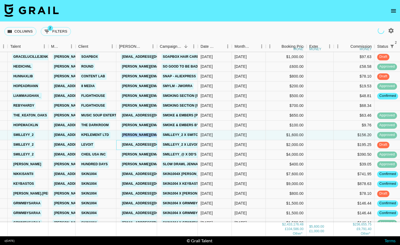
click at [160, 46] on div "Booker" at bounding box center [157, 46] width 7 height 11
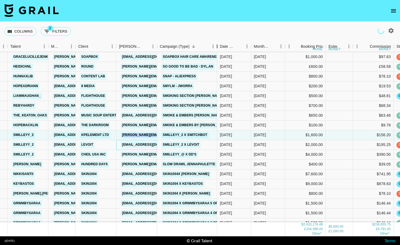
drag, startPoint x: 199, startPoint y: 44, endPoint x: 221, endPoint y: 43, distance: 21.2
click at [220, 43] on div "Campaign (Type)" at bounding box center [217, 46] width 7 height 11
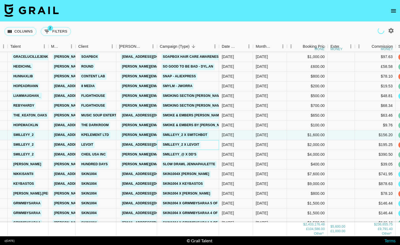
click at [208, 145] on div "smilleyy_2 x Levoit" at bounding box center [188, 145] width 62 height 10
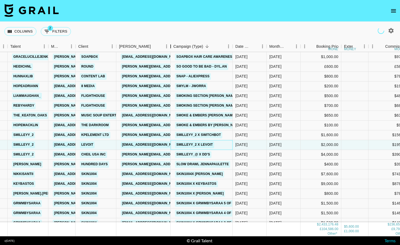
drag, startPoint x: 157, startPoint y: 48, endPoint x: 178, endPoint y: 48, distance: 21.2
click at [174, 48] on div "Booker" at bounding box center [170, 46] width 7 height 11
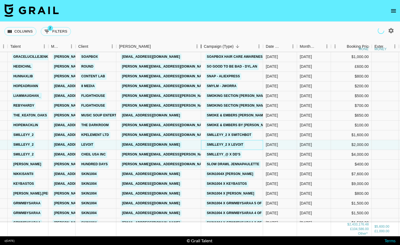
drag, startPoint x: 178, startPoint y: 48, endPoint x: 203, endPoint y: 45, distance: 25.4
click at [202, 45] on div "Booker" at bounding box center [201, 46] width 7 height 11
drag, startPoint x: 195, startPoint y: 144, endPoint x: 121, endPoint y: 146, distance: 73.6
click at [121, 146] on div "[EMAIL_ADDRESS][DOMAIN_NAME]" at bounding box center [158, 145] width 85 height 10
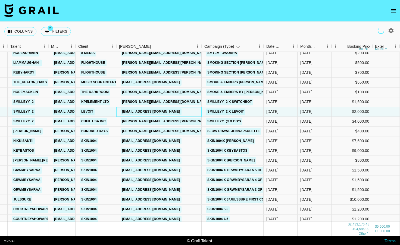
scroll to position [2551, 37]
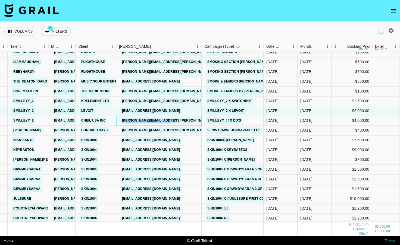
drag, startPoint x: 184, startPoint y: 121, endPoint x: 120, endPoint y: 119, distance: 63.6
click at [120, 119] on div "[PERSON_NAME][EMAIL_ADDRESS][PERSON_NAME][DOMAIN_NAME]" at bounding box center [158, 121] width 85 height 10
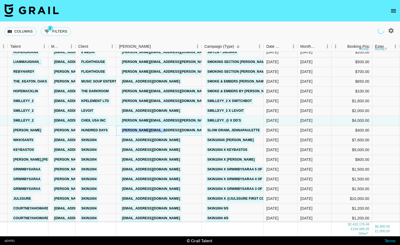
drag, startPoint x: 182, startPoint y: 130, endPoint x: 142, endPoint y: 127, distance: 40.6
click at [142, 127] on div "[PERSON_NAME][EMAIL_ADDRESS][DOMAIN_NAME]" at bounding box center [158, 131] width 85 height 10
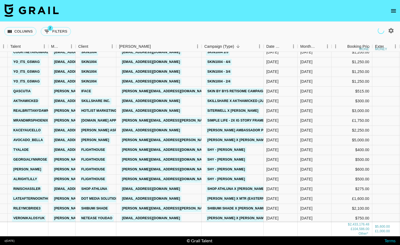
scroll to position [2737, 37]
drag, startPoint x: 175, startPoint y: 111, endPoint x: 120, endPoint y: 109, distance: 54.6
click at [120, 109] on div "[EMAIL_ADDRESS][DOMAIN_NAME]" at bounding box center [158, 111] width 85 height 10
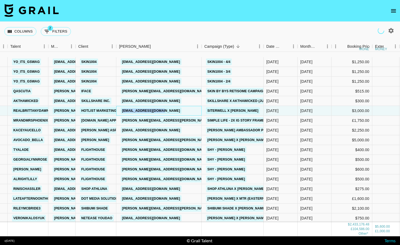
scroll to position [2762, 37]
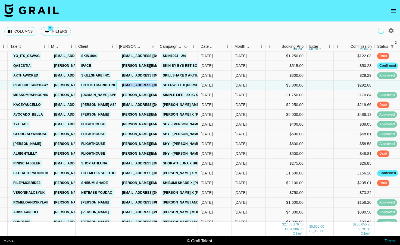
drag, startPoint x: 159, startPoint y: 44, endPoint x: 213, endPoint y: 49, distance: 54.2
click at [160, 50] on div "Booker" at bounding box center [157, 46] width 7 height 11
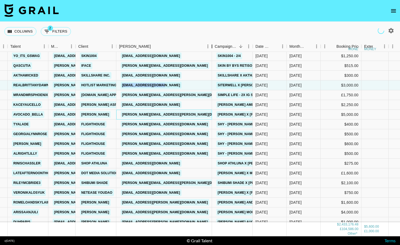
click at [184, 116] on div "[PERSON_NAME][EMAIL_ADDRESS][PERSON_NAME][DOMAIN_NAME]" at bounding box center [164, 115] width 96 height 10
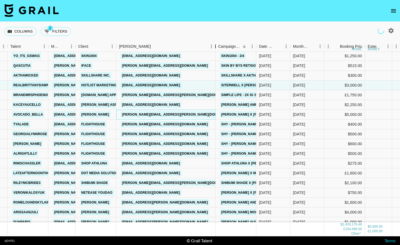
drag, startPoint x: 158, startPoint y: 45, endPoint x: 216, endPoint y: 45, distance: 58.4
click at [216, 45] on div "Booker" at bounding box center [215, 46] width 7 height 11
drag, startPoint x: 209, startPoint y: 105, endPoint x: 121, endPoint y: 102, distance: 88.6
click at [121, 102] on div "[EMAIL_ADDRESS][DOMAIN_NAME]" at bounding box center [165, 105] width 99 height 10
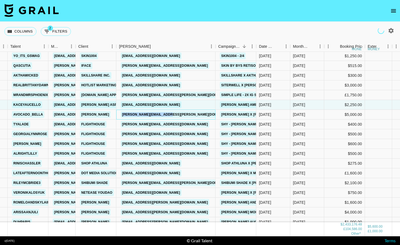
drag, startPoint x: 179, startPoint y: 115, endPoint x: 121, endPoint y: 114, distance: 57.8
click at [121, 114] on div "[PERSON_NAME][EMAIL_ADDRESS][PERSON_NAME][DOMAIN_NAME]" at bounding box center [165, 115] width 99 height 10
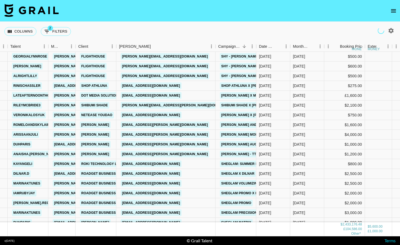
scroll to position [2842, 37]
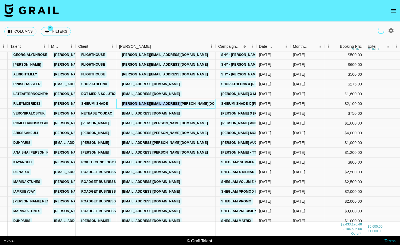
drag, startPoint x: 196, startPoint y: 104, endPoint x: 119, endPoint y: 103, distance: 76.9
click at [119, 103] on div "[PERSON_NAME][EMAIL_ADDRESS][PERSON_NAME][DOMAIN_NAME]" at bounding box center [165, 104] width 99 height 10
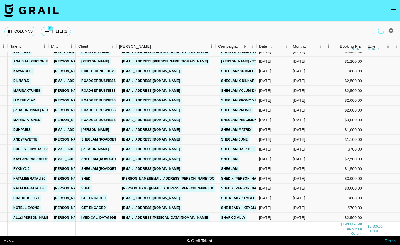
scroll to position [2933, 37]
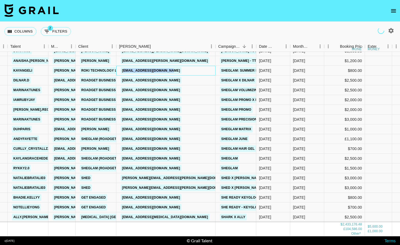
drag, startPoint x: 193, startPoint y: 70, endPoint x: 125, endPoint y: 69, distance: 67.4
click at [125, 69] on div "[EMAIL_ADDRESS][DOMAIN_NAME]" at bounding box center [165, 71] width 99 height 10
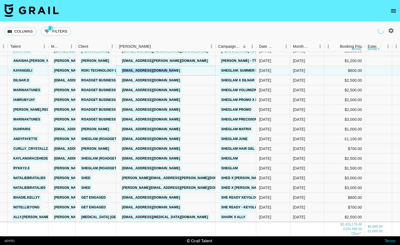
drag, startPoint x: 119, startPoint y: 71, endPoint x: 182, endPoint y: 71, distance: 62.7
click at [182, 71] on div "[EMAIL_ADDRESS][DOMAIN_NAME]" at bounding box center [151, 71] width 64 height 10
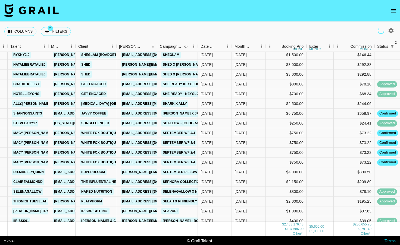
scroll to position [3050, 37]
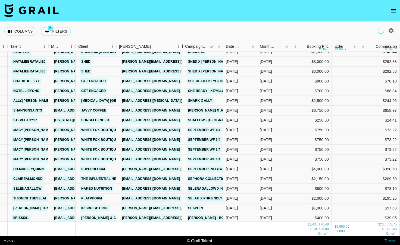
drag, startPoint x: 156, startPoint y: 44, endPoint x: 191, endPoint y: 44, distance: 35.6
click at [185, 44] on div "Booker" at bounding box center [182, 46] width 7 height 11
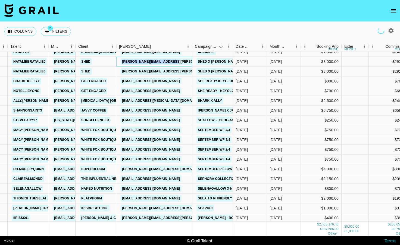
drag, startPoint x: 181, startPoint y: 61, endPoint x: 119, endPoint y: 59, distance: 62.2
click at [119, 59] on div "[PERSON_NAME][EMAIL_ADDRESS][PERSON_NAME][DOMAIN_NAME]" at bounding box center [154, 62] width 76 height 10
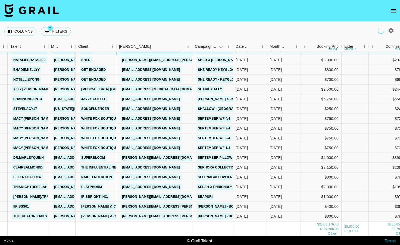
scroll to position [3063, 37]
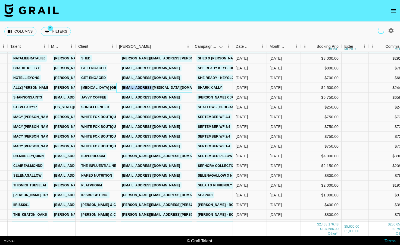
drag, startPoint x: 163, startPoint y: 88, endPoint x: 126, endPoint y: 85, distance: 36.7
click at [126, 85] on div "[EMAIL_ADDRESS][MEDICAL_DATA][DOMAIN_NAME]" at bounding box center [154, 88] width 76 height 10
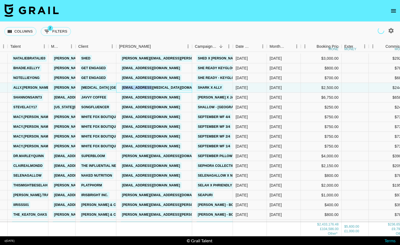
scroll to position [3092, 37]
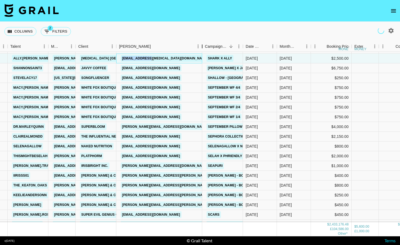
drag, startPoint x: 158, startPoint y: 47, endPoint x: 204, endPoint y: 47, distance: 45.9
click at [204, 47] on div "Booker" at bounding box center [202, 46] width 7 height 11
click at [172, 135] on div "[EMAIL_ADDRESS][DOMAIN_NAME]" at bounding box center [159, 137] width 87 height 10
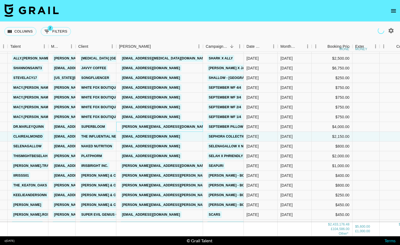
drag, startPoint x: 181, startPoint y: 124, endPoint x: 120, endPoint y: 126, distance: 61.7
click at [120, 126] on div "[PERSON_NAME][EMAIL_ADDRESS][DOMAIN_NAME]" at bounding box center [159, 127] width 87 height 10
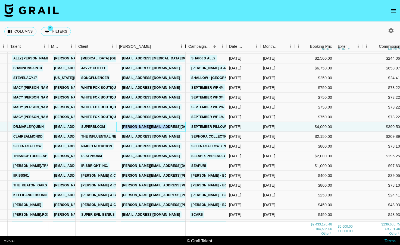
drag, startPoint x: 159, startPoint y: 45, endPoint x: 199, endPoint y: 43, distance: 40.2
click at [189, 43] on div "Booker" at bounding box center [185, 46] width 7 height 11
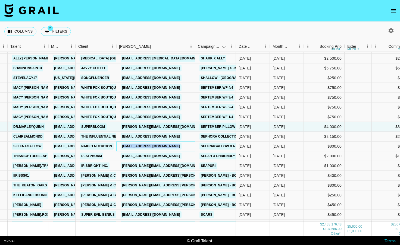
drag, startPoint x: 188, startPoint y: 146, endPoint x: 119, endPoint y: 147, distance: 69.3
click at [119, 147] on div "[EMAIL_ADDRESS][DOMAIN_NAME]" at bounding box center [155, 147] width 79 height 10
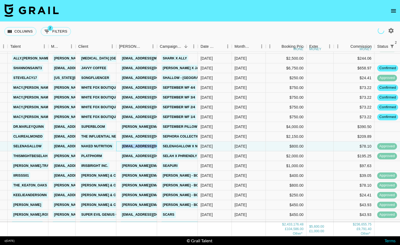
scroll to position [3104, 37]
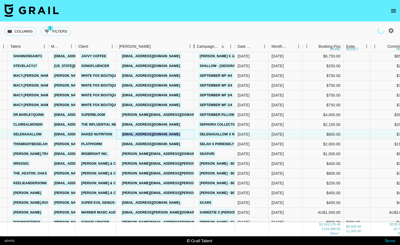
drag, startPoint x: 159, startPoint y: 45, endPoint x: 183, endPoint y: 133, distance: 91.0
click at [192, 47] on div "Booker" at bounding box center [194, 46] width 7 height 11
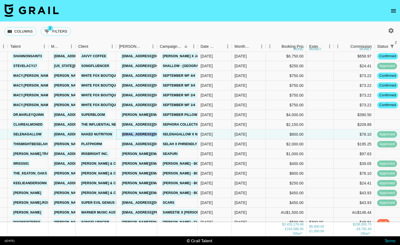
drag, startPoint x: 183, startPoint y: 133, endPoint x: 121, endPoint y: 134, distance: 61.4
click at [121, 134] on div "[EMAIL_ADDRESS][DOMAIN_NAME]" at bounding box center [151, 135] width 64 height 10
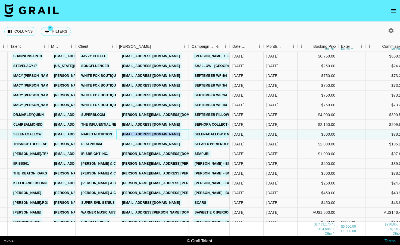
drag, startPoint x: 156, startPoint y: 44, endPoint x: 189, endPoint y: 48, distance: 32.5
click at [189, 48] on div "Booker" at bounding box center [188, 46] width 7 height 11
drag, startPoint x: 187, startPoint y: 144, endPoint x: 122, endPoint y: 144, distance: 64.9
click at [122, 144] on div "[EMAIL_ADDRESS][DOMAIN_NAME]" at bounding box center [151, 144] width 64 height 10
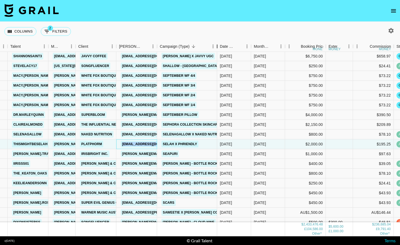
drag, startPoint x: 197, startPoint y: 46, endPoint x: 177, endPoint y: 45, distance: 19.9
click at [214, 45] on div "Campaign (Type)" at bounding box center [217, 46] width 7 height 11
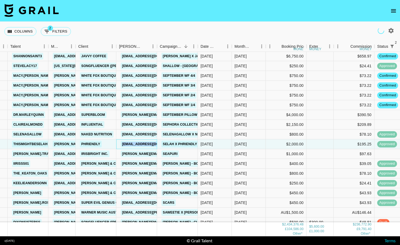
click at [160, 44] on div "Booker" at bounding box center [157, 46] width 7 height 11
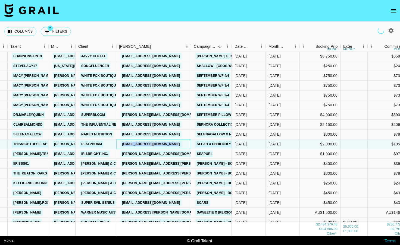
drag, startPoint x: 155, startPoint y: 46, endPoint x: 189, endPoint y: 45, distance: 34.0
click at [189, 45] on div "Booker" at bounding box center [191, 46] width 7 height 11
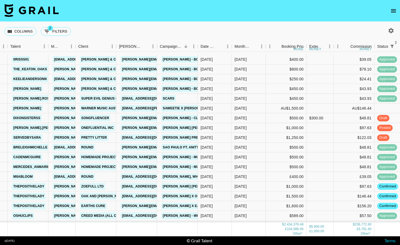
scroll to position [3236, 37]
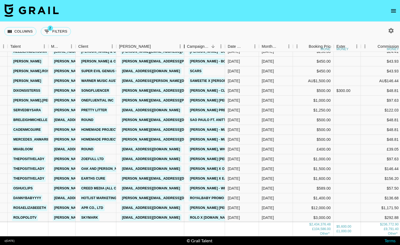
drag, startPoint x: 158, startPoint y: 45, endPoint x: 189, endPoint y: 37, distance: 32.8
click at [189, 37] on div "Columns 2 Filters + Booking Month Due Talent Manager Client [PERSON_NAME] Campa…" at bounding box center [200, 129] width 400 height 215
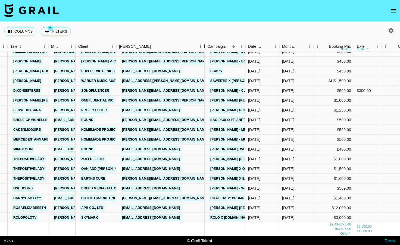
drag, startPoint x: 187, startPoint y: 45, endPoint x: 203, endPoint y: 44, distance: 15.8
click at [203, 44] on div "Booker" at bounding box center [204, 46] width 7 height 11
drag, startPoint x: 196, startPoint y: 100, endPoint x: 119, endPoint y: 100, distance: 76.9
click at [119, 100] on div "[PERSON_NAME][EMAIL_ADDRESS][PERSON_NAME][DOMAIN_NAME]" at bounding box center [160, 101] width 88 height 10
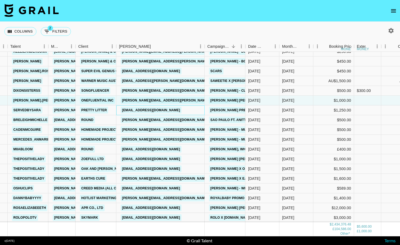
click at [179, 109] on div "[EMAIL_ADDRESS][DOMAIN_NAME]" at bounding box center [160, 111] width 88 height 10
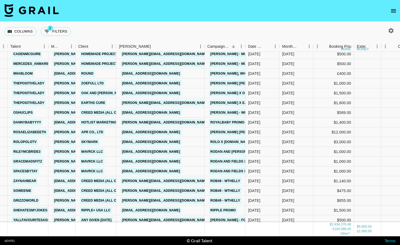
scroll to position [3312, 37]
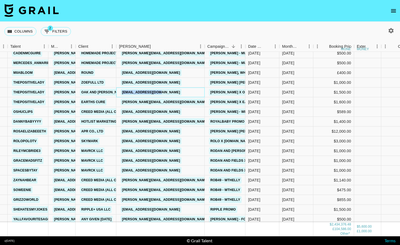
drag, startPoint x: 172, startPoint y: 90, endPoint x: 120, endPoint y: 93, distance: 52.2
click at [120, 93] on div "[EMAIL_ADDRESS][DOMAIN_NAME]" at bounding box center [160, 93] width 88 height 10
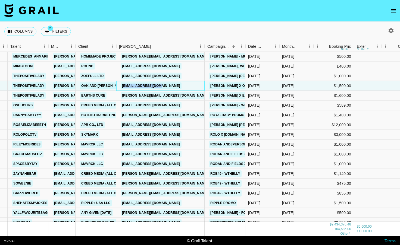
scroll to position [3320, 37]
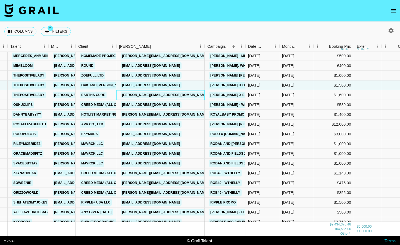
click at [183, 98] on div "[PERSON_NAME][EMAIL_ADDRESS][DOMAIN_NAME]" at bounding box center [160, 95] width 88 height 10
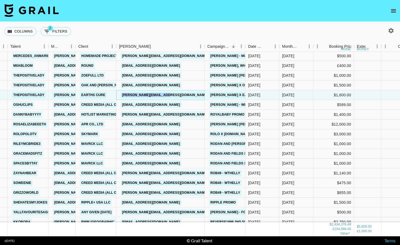
drag, startPoint x: 180, startPoint y: 95, endPoint x: 121, endPoint y: 96, distance: 59.2
click at [121, 96] on div "[PERSON_NAME][EMAIL_ADDRESS][DOMAIN_NAME]" at bounding box center [160, 95] width 88 height 10
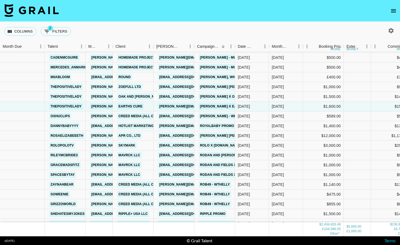
scroll to position [3310, 0]
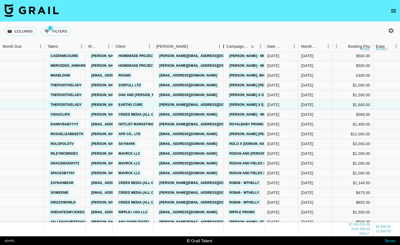
drag, startPoint x: 195, startPoint y: 46, endPoint x: 229, endPoint y: 41, distance: 34.4
click at [227, 41] on div "Booker" at bounding box center [223, 46] width 7 height 11
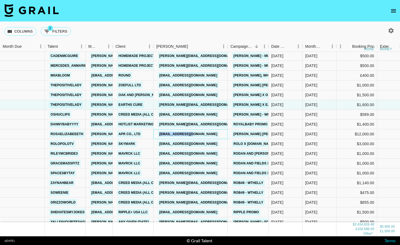
drag, startPoint x: 199, startPoint y: 133, endPoint x: 158, endPoint y: 133, distance: 40.2
click at [158, 133] on div "[EMAIL_ADDRESS][DOMAIN_NAME]" at bounding box center [188, 134] width 64 height 10
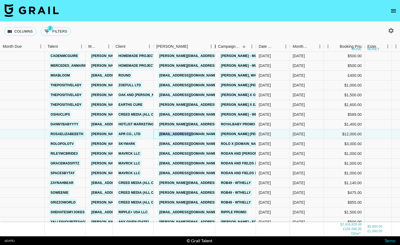
drag, startPoint x: 193, startPoint y: 48, endPoint x: 215, endPoint y: 43, distance: 21.7
click at [215, 44] on div "Booker" at bounding box center [215, 46] width 7 height 11
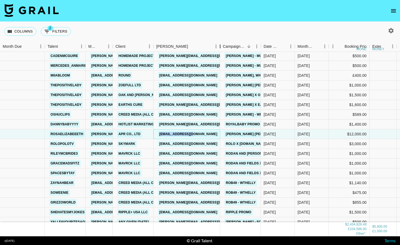
drag, startPoint x: 194, startPoint y: 49, endPoint x: 224, endPoint y: 48, distance: 29.4
click at [223, 47] on div "Booker" at bounding box center [220, 46] width 7 height 11
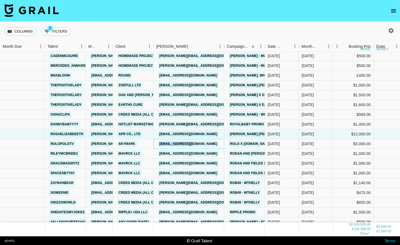
drag, startPoint x: 201, startPoint y: 145, endPoint x: 159, endPoint y: 143, distance: 42.1
click at [159, 143] on div "[EMAIL_ADDRESS][DOMAIN_NAME]" at bounding box center [188, 144] width 71 height 10
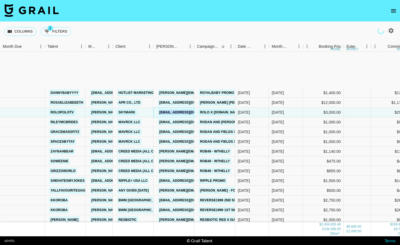
scroll to position [3406, 0]
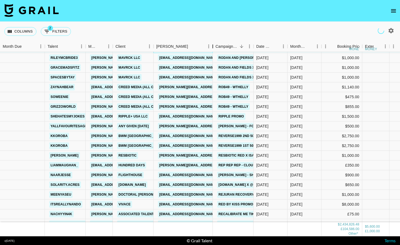
drag, startPoint x: 195, startPoint y: 46, endPoint x: 207, endPoint y: 118, distance: 73.2
click at [231, 39] on div "Columns 2 Filters + Booking Month Due Talent Manager Client [PERSON_NAME] Campa…" at bounding box center [200, 129] width 400 height 215
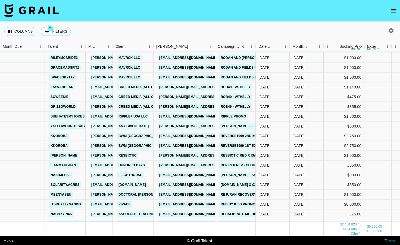
drag, startPoint x: 194, startPoint y: 49, endPoint x: 215, endPoint y: 49, distance: 20.7
click at [215, 49] on div "Booker" at bounding box center [215, 46] width 7 height 11
drag, startPoint x: 208, startPoint y: 115, endPoint x: 159, endPoint y: 115, distance: 48.6
click at [159, 115] on div "[EMAIL_ADDRESS][DOMAIN_NAME]" at bounding box center [183, 117] width 61 height 10
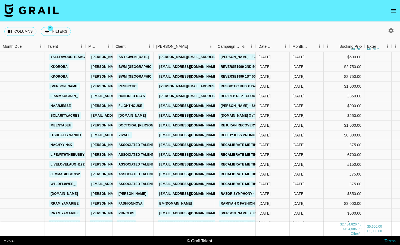
scroll to position [3482, 0]
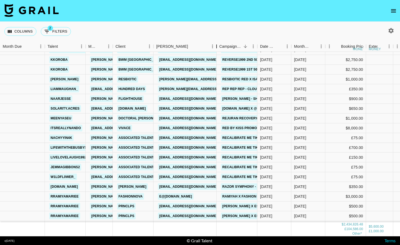
drag, startPoint x: 194, startPoint y: 47, endPoint x: 229, endPoint y: 43, distance: 35.3
click at [220, 44] on div "Booker" at bounding box center [216, 46] width 7 height 11
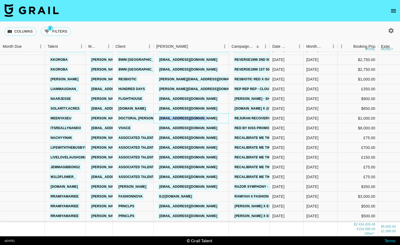
drag, startPoint x: 212, startPoint y: 118, endPoint x: 160, endPoint y: 118, distance: 52.1
click at [160, 118] on div "[EMAIL_ADDRESS][DOMAIN_NAME]" at bounding box center [190, 119] width 75 height 10
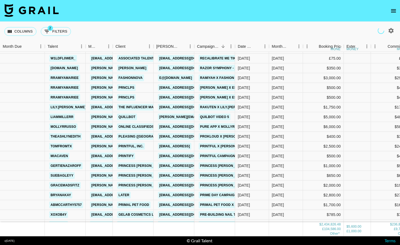
scroll to position [3602, 0]
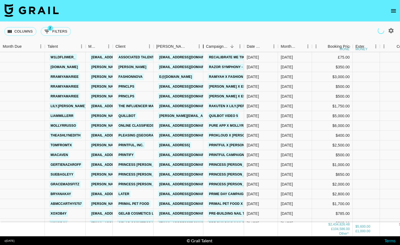
drag, startPoint x: 194, startPoint y: 49, endPoint x: 203, endPoint y: 48, distance: 9.0
click at [203, 48] on div "Booker" at bounding box center [203, 46] width 7 height 11
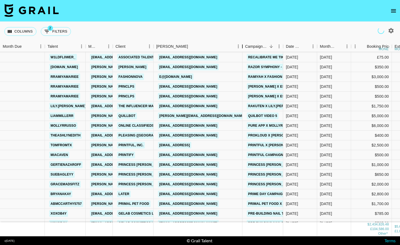
drag, startPoint x: 203, startPoint y: 48, endPoint x: 248, endPoint y: 47, distance: 45.1
click at [248, 39] on div "Columns 2 Filters + Booking Month Due Talent Manager Client [PERSON_NAME] Campa…" at bounding box center [200, 129] width 400 height 215
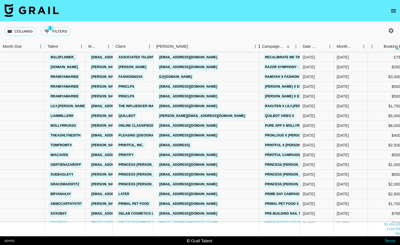
drag, startPoint x: 194, startPoint y: 43, endPoint x: 264, endPoint y: 38, distance: 70.5
click at [264, 38] on div "Columns 2 Filters + Booking Month Due Talent Manager Client [PERSON_NAME] Campa…" at bounding box center [200, 129] width 400 height 215
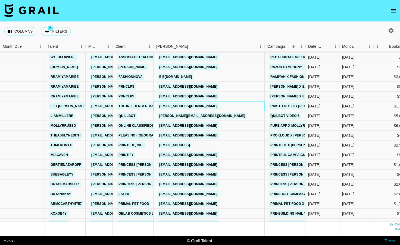
drag, startPoint x: 250, startPoint y: 108, endPoint x: 159, endPoint y: 106, distance: 91.3
click at [159, 106] on div "[EMAIL_ADDRESS][DOMAIN_NAME]" at bounding box center [208, 107] width 111 height 10
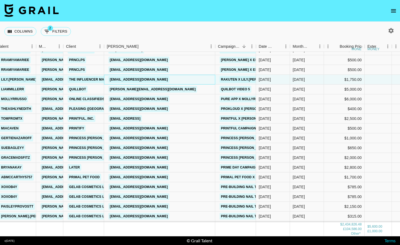
scroll to position [3629, 49]
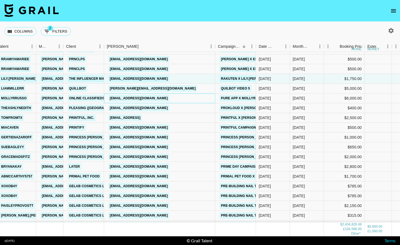
click at [163, 98] on div "[EMAIL_ADDRESS][DOMAIN_NAME]" at bounding box center [159, 99] width 111 height 10
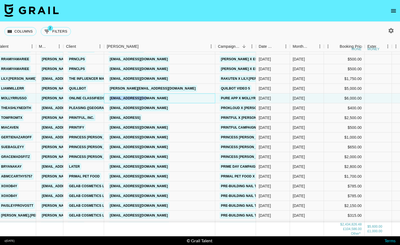
drag, startPoint x: 165, startPoint y: 98, endPoint x: 108, endPoint y: 97, distance: 57.0
click at [108, 97] on div "[EMAIL_ADDRESS][DOMAIN_NAME]" at bounding box center [159, 99] width 111 height 10
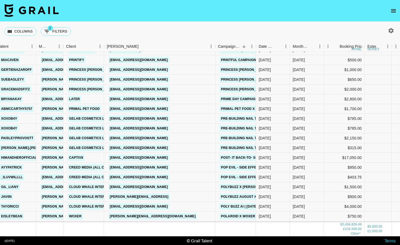
scroll to position [3698, 49]
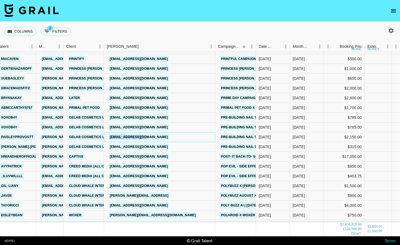
drag, startPoint x: 158, startPoint y: 137, endPoint x: 107, endPoint y: 137, distance: 50.5
click at [107, 137] on div "[EMAIL_ADDRESS][DOMAIN_NAME]" at bounding box center [159, 138] width 111 height 10
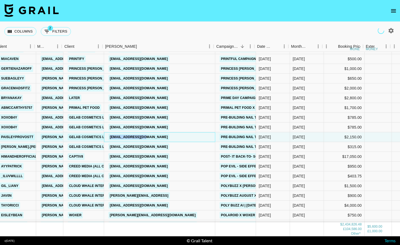
scroll to position [3714, 51]
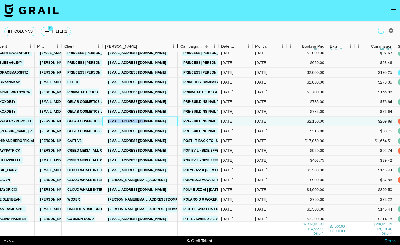
drag, startPoint x: 141, startPoint y: 46, endPoint x: 134, endPoint y: 140, distance: 94.0
click at [178, 43] on div "Booker" at bounding box center [177, 46] width 7 height 11
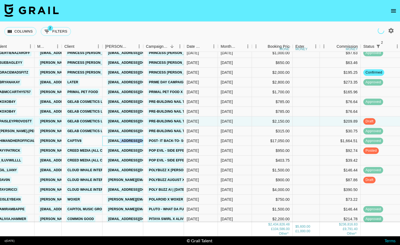
drag, startPoint x: 134, startPoint y: 140, endPoint x: 107, endPoint y: 142, distance: 26.7
click at [107, 142] on div "[EMAIL_ADDRESS][DOMAIN_NAME]" at bounding box center [122, 141] width 41 height 10
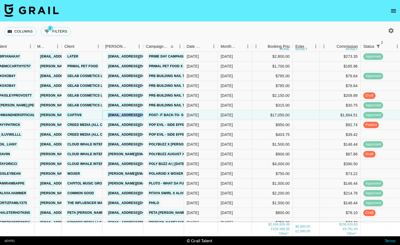
scroll to position [3741, 51]
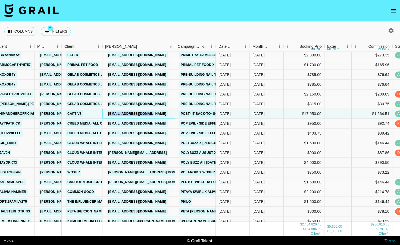
drag, startPoint x: 143, startPoint y: 48, endPoint x: 174, endPoint y: 48, distance: 31.2
click at [175, 48] on div "Booker" at bounding box center [175, 46] width 7 height 11
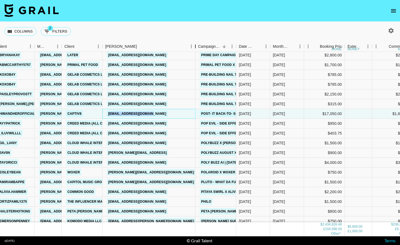
drag, startPoint x: 174, startPoint y: 48, endPoint x: 196, endPoint y: 45, distance: 21.7
click at [196, 45] on div "Booker" at bounding box center [195, 46] width 7 height 11
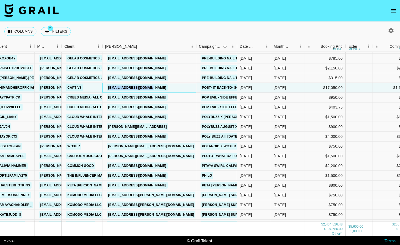
scroll to position [3766, 51]
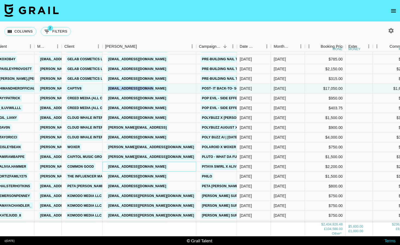
drag, startPoint x: 183, startPoint y: 166, endPoint x: 106, endPoint y: 167, distance: 76.6
click at [106, 167] on div "[EMAIL_ADDRESS][DOMAIN_NAME]" at bounding box center [149, 167] width 94 height 10
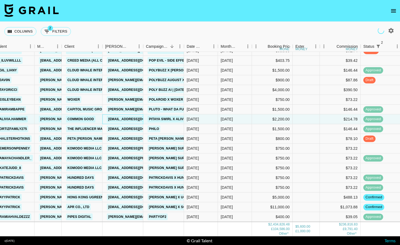
scroll to position [3817, 51]
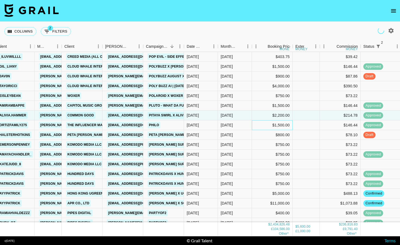
click at [255, 128] on div "$1,500.00" at bounding box center [272, 126] width 41 height 10
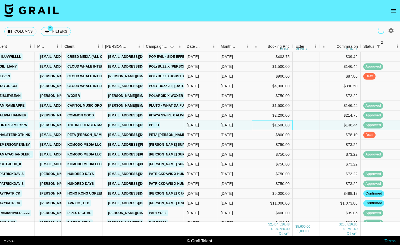
click at [255, 128] on div "$1,500.00" at bounding box center [272, 126] width 41 height 10
click at [255, 131] on div "$800.00" at bounding box center [272, 135] width 41 height 10
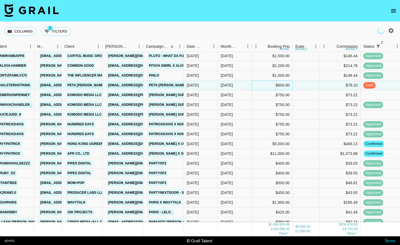
scroll to position [3867, 54]
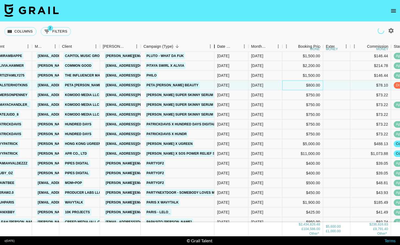
drag, startPoint x: 181, startPoint y: 44, endPoint x: 193, endPoint y: 148, distance: 104.8
click at [218, 49] on div "Campaign (Type)" at bounding box center [214, 46] width 7 height 11
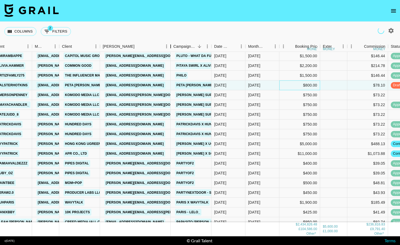
drag, startPoint x: 140, startPoint y: 47, endPoint x: 172, endPoint y: 49, distance: 32.9
click at [172, 49] on div "Booker" at bounding box center [170, 46] width 7 height 11
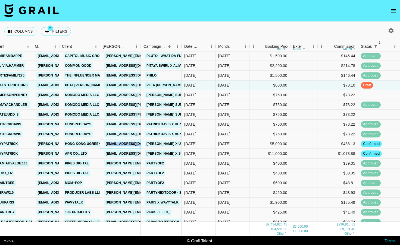
click at [107, 143] on div "[EMAIL_ADDRESS][DOMAIN_NAME]" at bounding box center [120, 144] width 41 height 10
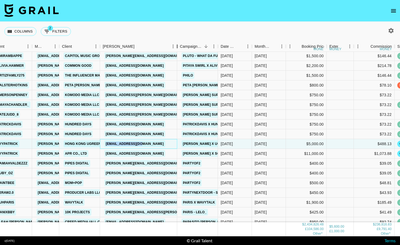
drag, startPoint x: 141, startPoint y: 42, endPoint x: 178, endPoint y: 44, distance: 37.3
click at [178, 44] on div "Booker" at bounding box center [177, 46] width 7 height 11
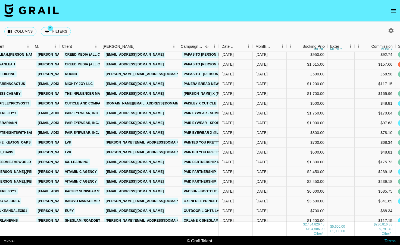
scroll to position [4035, 54]
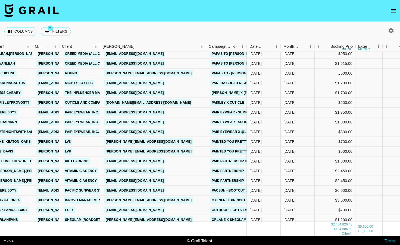
drag, startPoint x: 178, startPoint y: 46, endPoint x: 206, endPoint y: 44, distance: 28.1
click at [206, 44] on div "Booker" at bounding box center [206, 46] width 7 height 11
drag, startPoint x: 204, startPoint y: 93, endPoint x: 105, endPoint y: 93, distance: 98.9
click at [105, 93] on div "[EMAIL_ADDRESS][DOMAIN_NAME]" at bounding box center [135, 93] width 64 height 10
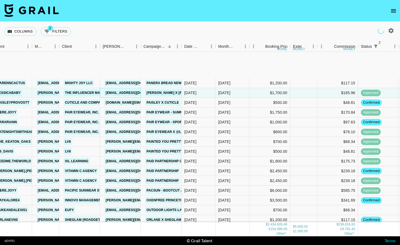
scroll to position [4088, 54]
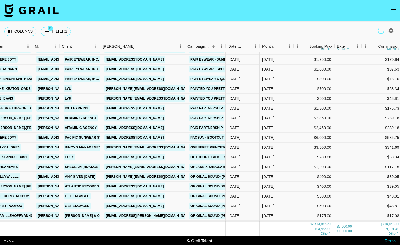
drag, startPoint x: 140, startPoint y: 46, endPoint x: 155, endPoint y: 130, distance: 85.0
click at [181, 45] on div "Booker" at bounding box center [184, 46] width 7 height 11
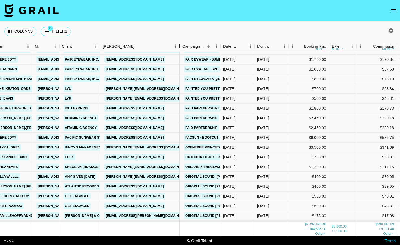
drag, startPoint x: 140, startPoint y: 45, endPoint x: 179, endPoint y: 47, distance: 38.9
click at [179, 47] on div "Booker" at bounding box center [179, 46] width 7 height 11
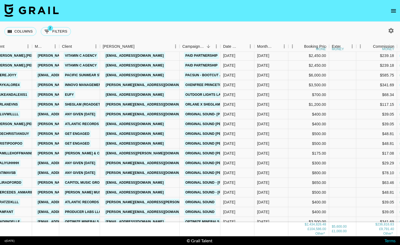
scroll to position [4154, 53]
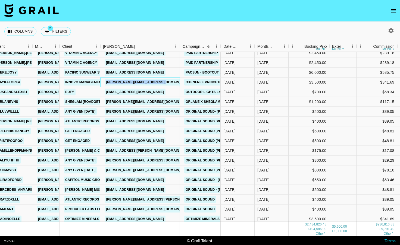
drag, startPoint x: 175, startPoint y: 82, endPoint x: 102, endPoint y: 83, distance: 72.8
click at [102, 83] on div "[PERSON_NAME][EMAIL_ADDRESS][DOMAIN_NAME]" at bounding box center [140, 83] width 80 height 10
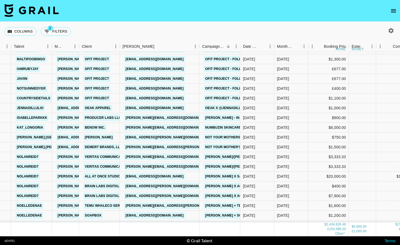
scroll to position [4443, 34]
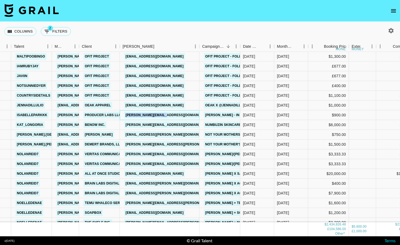
drag, startPoint x: 174, startPoint y: 114, endPoint x: 123, endPoint y: 114, distance: 50.5
click at [123, 114] on div "[PERSON_NAME][EMAIL_ADDRESS][DOMAIN_NAME]" at bounding box center [160, 116] width 80 height 10
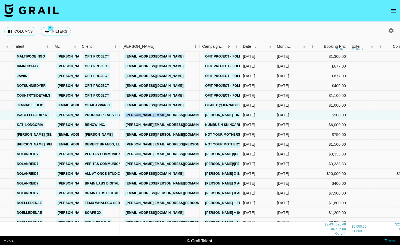
click at [125, 124] on div "[PERSON_NAME][EMAIL_ADDRESS][DOMAIN_NAME]" at bounding box center [160, 125] width 80 height 10
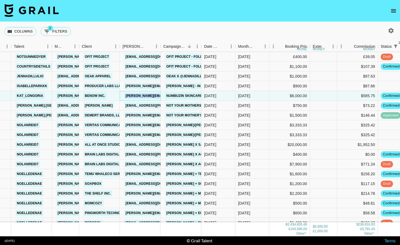
scroll to position [4479, 34]
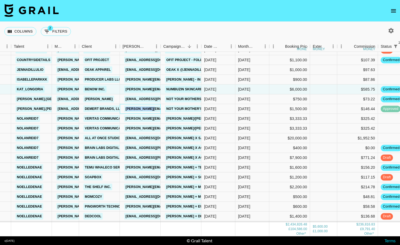
drag, startPoint x: 158, startPoint y: 109, endPoint x: 122, endPoint y: 110, distance: 35.6
click at [122, 110] on div "[PERSON_NAME][EMAIL_ADDRESS][PERSON_NAME][DOMAIN_NAME]" at bounding box center [140, 109] width 41 height 10
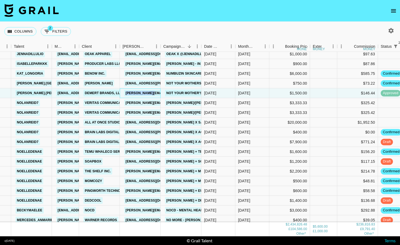
scroll to position [4499, 34]
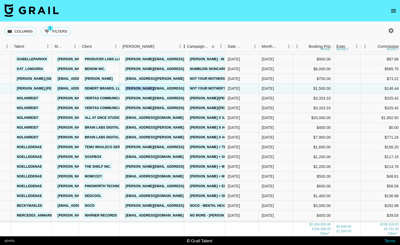
drag, startPoint x: 161, startPoint y: 49, endPoint x: 195, endPoint y: 45, distance: 34.0
click at [187, 45] on div "Booker" at bounding box center [184, 46] width 7 height 11
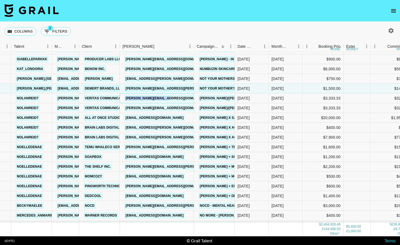
drag, startPoint x: 177, startPoint y: 100, endPoint x: 125, endPoint y: 97, distance: 51.4
click at [125, 97] on div "[PERSON_NAME][EMAIL_ADDRESS][DOMAIN_NAME]" at bounding box center [157, 99] width 74 height 10
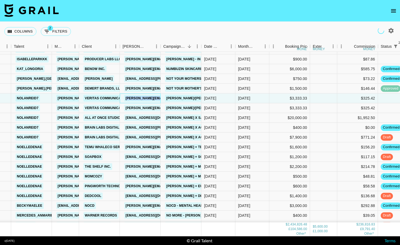
scroll to position [4520, 34]
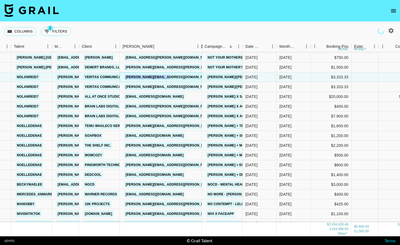
drag, startPoint x: 160, startPoint y: 46, endPoint x: 212, endPoint y: 46, distance: 52.4
click at [205, 46] on div "Booker" at bounding box center [202, 46] width 7 height 11
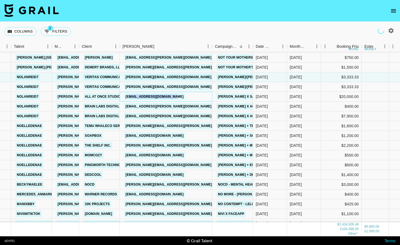
drag, startPoint x: 192, startPoint y: 95, endPoint x: 125, endPoint y: 97, distance: 66.6
click at [125, 97] on div "[EMAIL_ADDRESS][DOMAIN_NAME]" at bounding box center [166, 97] width 92 height 10
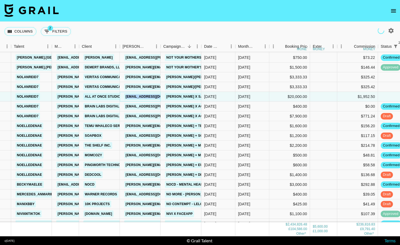
click at [151, 97] on link "[EMAIL_ADDRESS][DOMAIN_NAME]" at bounding box center [154, 96] width 61 height 7
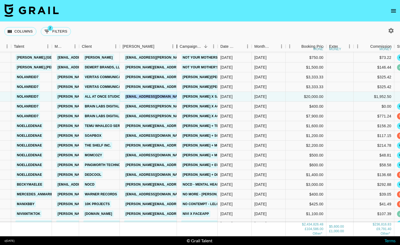
drag, startPoint x: 161, startPoint y: 46, endPoint x: 185, endPoint y: 47, distance: 23.6
click at [180, 47] on div "Booker" at bounding box center [177, 46] width 7 height 11
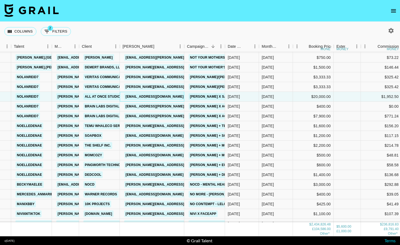
click at [184, 96] on div "[EMAIL_ADDRESS][DOMAIN_NAME]" at bounding box center [154, 97] width 64 height 10
drag, startPoint x: 184, startPoint y: 96, endPoint x: 125, endPoint y: 97, distance: 58.7
click at [125, 97] on div "[EMAIL_ADDRESS][DOMAIN_NAME]" at bounding box center [154, 97] width 64 height 10
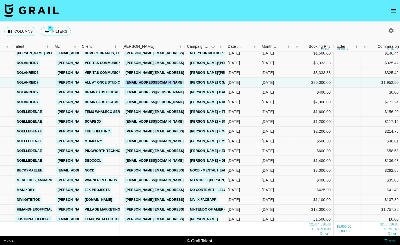
scroll to position [4535, 34]
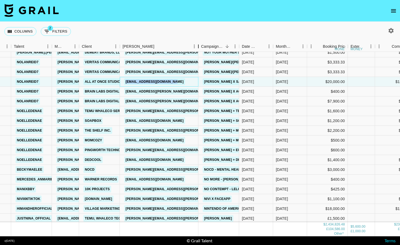
drag, startPoint x: 184, startPoint y: 45, endPoint x: 209, endPoint y: 44, distance: 25.8
click at [202, 44] on div "Booker" at bounding box center [198, 46] width 7 height 11
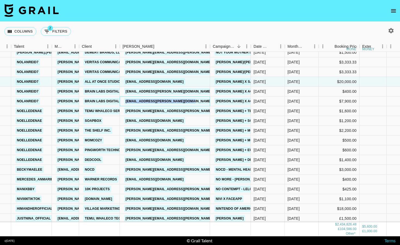
drag, startPoint x: 199, startPoint y: 102, endPoint x: 124, endPoint y: 100, distance: 74.5
click at [124, 100] on div "[EMAIL_ADDRESS][PERSON_NAME][DOMAIN_NAME]" at bounding box center [168, 101] width 92 height 10
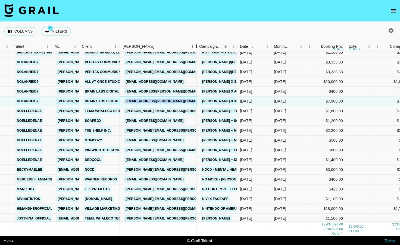
drag, startPoint x: 161, startPoint y: 45, endPoint x: 200, endPoint y: 44, distance: 39.4
click at [200, 44] on div "Booker" at bounding box center [196, 46] width 7 height 11
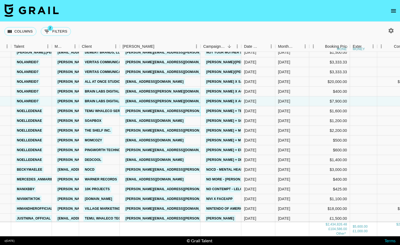
click at [194, 109] on div "[PERSON_NAME][EMAIL_ADDRESS][PERSON_NAME][DOMAIN_NAME]" at bounding box center [160, 111] width 81 height 10
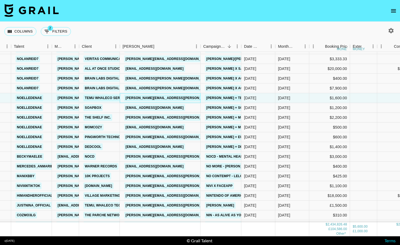
scroll to position [4551, 34]
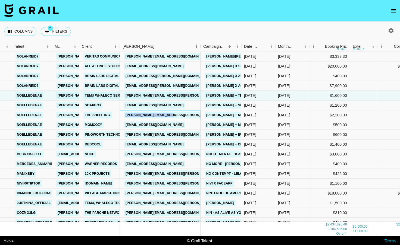
drag, startPoint x: 185, startPoint y: 116, endPoint x: 125, endPoint y: 115, distance: 60.3
click at [125, 115] on div "[PERSON_NAME][EMAIL_ADDRESS][PERSON_NAME][DOMAIN_NAME]" at bounding box center [160, 116] width 81 height 10
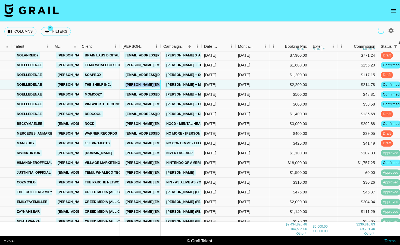
scroll to position [4580, 34]
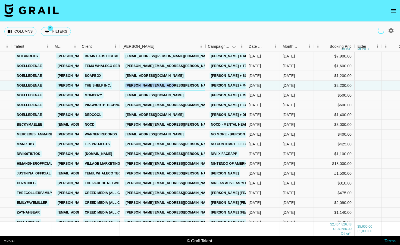
drag, startPoint x: 160, startPoint y: 44, endPoint x: 208, endPoint y: 44, distance: 47.8
click at [208, 44] on div "Booker" at bounding box center [205, 46] width 7 height 11
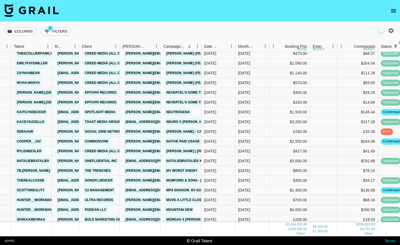
scroll to position [4720, 34]
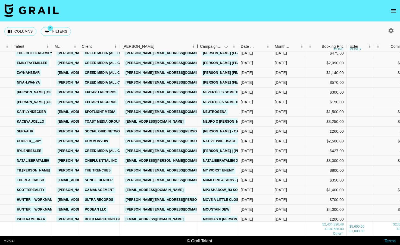
drag, startPoint x: 159, startPoint y: 45, endPoint x: 198, endPoint y: 47, distance: 39.1
click at [198, 47] on div "Booker" at bounding box center [197, 46] width 7 height 11
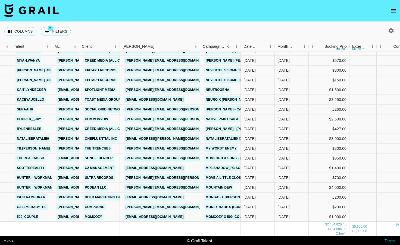
scroll to position [4743, 34]
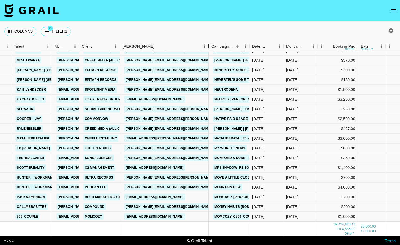
drag, startPoint x: 199, startPoint y: 42, endPoint x: 213, endPoint y: 46, distance: 14.8
click at [212, 46] on div "Booker" at bounding box center [208, 46] width 7 height 11
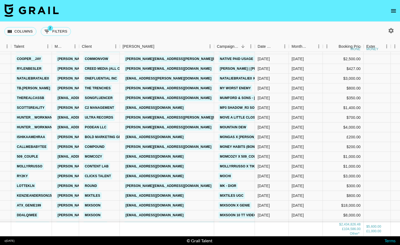
scroll to position [4830, 34]
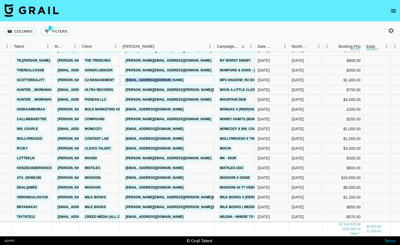
drag, startPoint x: 194, startPoint y: 80, endPoint x: 153, endPoint y: 77, distance: 41.4
click at [153, 77] on div "[EMAIL_ADDRESS][DOMAIN_NAME]" at bounding box center [167, 80] width 94 height 10
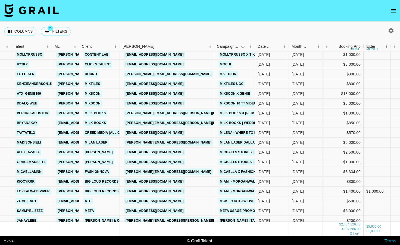
scroll to position [4915, 34]
drag, startPoint x: 173, startPoint y: 64, endPoint x: 121, endPoint y: 63, distance: 51.6
click at [121, 63] on div "[EMAIL_ADDRESS][DOMAIN_NAME]" at bounding box center [167, 64] width 94 height 10
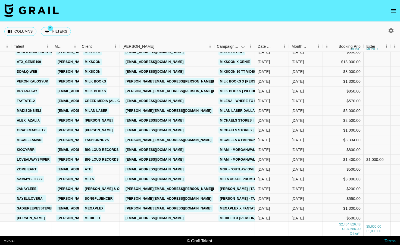
scroll to position [4948, 34]
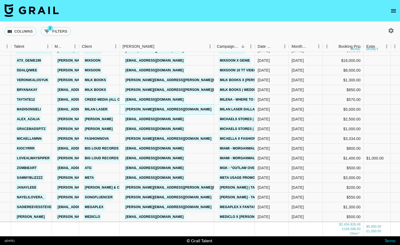
click at [201, 109] on div "[PERSON_NAME][EMAIL_ADDRESS][DOMAIN_NAME]" at bounding box center [167, 110] width 94 height 10
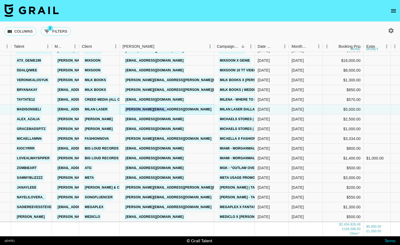
drag, startPoint x: 194, startPoint y: 110, endPoint x: 124, endPoint y: 110, distance: 70.9
click at [124, 110] on div "[PERSON_NAME][EMAIL_ADDRESS][DOMAIN_NAME]" at bounding box center [167, 110] width 94 height 10
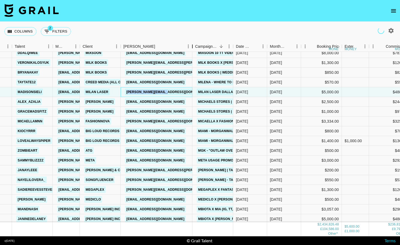
drag, startPoint x: 161, startPoint y: 48, endPoint x: 203, endPoint y: 46, distance: 41.9
click at [196, 46] on div "Booker" at bounding box center [192, 46] width 7 height 11
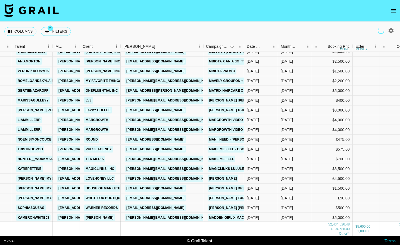
scroll to position [5133, 33]
drag, startPoint x: 175, startPoint y: 79, endPoint x: 129, endPoint y: 78, distance: 46.2
click at [129, 78] on div "[PERSON_NAME][EMAIL_ADDRESS][DOMAIN_NAME]" at bounding box center [162, 81] width 83 height 10
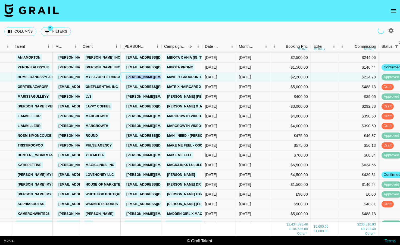
scroll to position [5137, 33]
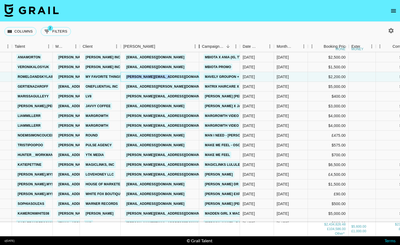
drag, startPoint x: 163, startPoint y: 47, endPoint x: 201, endPoint y: 42, distance: 38.1
click at [201, 42] on div "Month Due Talent Manager Client [PERSON_NAME] Campaign (Type) Date Created Mont…" at bounding box center [273, 46] width 612 height 11
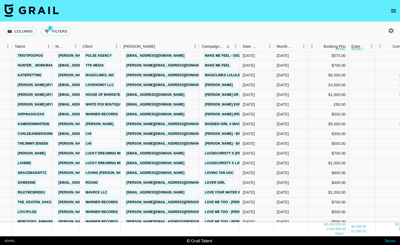
scroll to position [5227, 33]
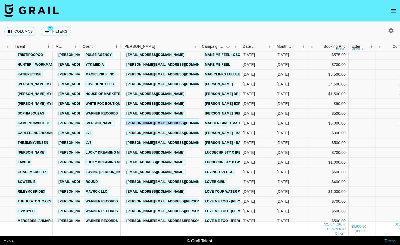
drag, startPoint x: 192, startPoint y: 124, endPoint x: 123, endPoint y: 123, distance: 69.0
click at [123, 123] on div "[PERSON_NAME][EMAIL_ADDRESS][DOMAIN_NAME]" at bounding box center [160, 124] width 78 height 10
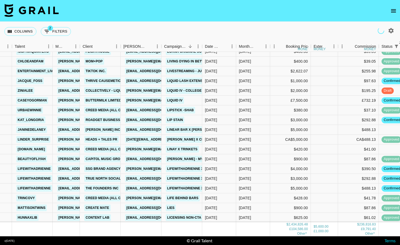
scroll to position [5544, 33]
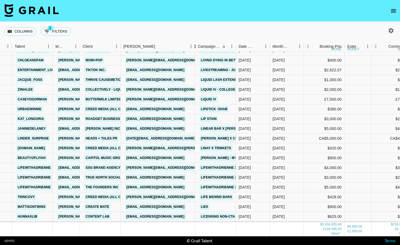
drag, startPoint x: 161, startPoint y: 47, endPoint x: 179, endPoint y: 52, distance: 18.9
click at [181, 52] on div "Month Due Talent Manager Client [PERSON_NAME] Campaign (Type) Date Created Mont…" at bounding box center [200, 138] width 400 height 195
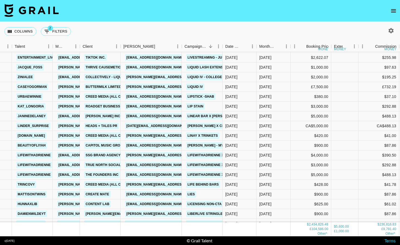
scroll to position [5558, 33]
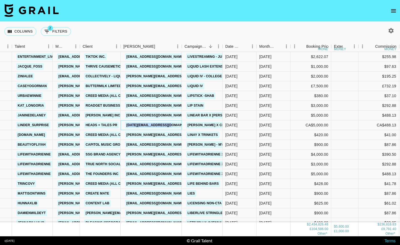
drag, startPoint x: 180, startPoint y: 125, endPoint x: 121, endPoint y: 122, distance: 58.8
click at [121, 122] on div "[DATE][EMAIL_ADDRESS][DOMAIN_NAME]" at bounding box center [151, 126] width 61 height 10
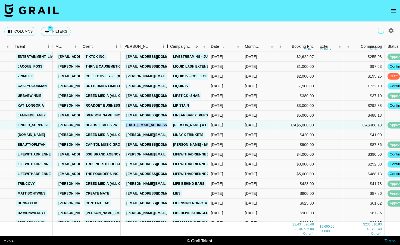
drag, startPoint x: 161, startPoint y: 48, endPoint x: 177, endPoint y: 46, distance: 16.4
click at [171, 46] on div "Booker" at bounding box center [167, 46] width 7 height 11
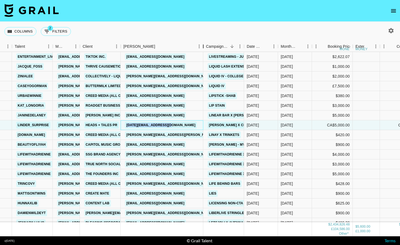
drag, startPoint x: 161, startPoint y: 45, endPoint x: 203, endPoint y: 47, distance: 41.9
click at [203, 47] on div "Booker" at bounding box center [203, 46] width 7 height 11
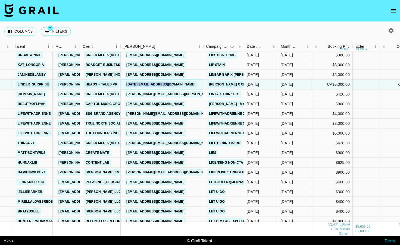
scroll to position [5601, 33]
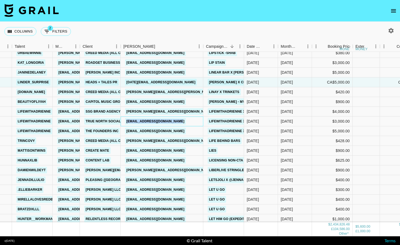
drag, startPoint x: 194, startPoint y: 121, endPoint x: 128, endPoint y: 119, distance: 65.7
click at [128, 119] on div "[EMAIL_ADDRESS][DOMAIN_NAME]" at bounding box center [162, 122] width 83 height 10
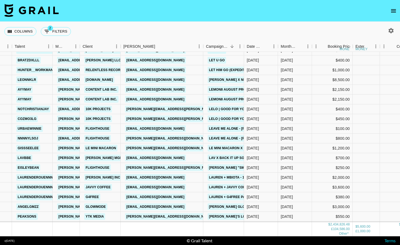
scroll to position [5751, 33]
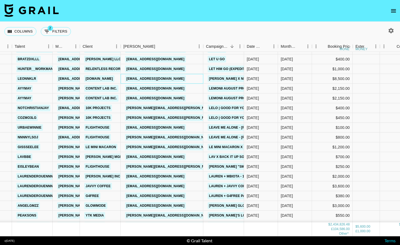
click at [196, 78] on div "[EMAIL_ADDRESS][DOMAIN_NAME]" at bounding box center [162, 79] width 83 height 10
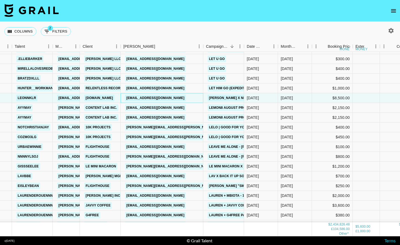
scroll to position [5732, 33]
click at [185, 107] on div "[EMAIL_ADDRESS][DOMAIN_NAME]" at bounding box center [162, 108] width 83 height 10
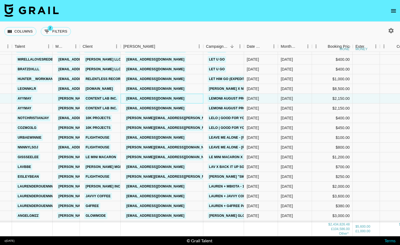
scroll to position [5741, 33]
click at [185, 107] on div "[EMAIL_ADDRESS][DOMAIN_NAME]" at bounding box center [162, 108] width 83 height 10
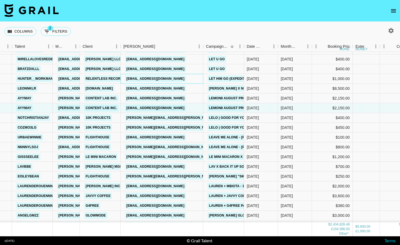
click at [185, 78] on div "[EMAIL_ADDRESS][DOMAIN_NAME]" at bounding box center [162, 79] width 83 height 10
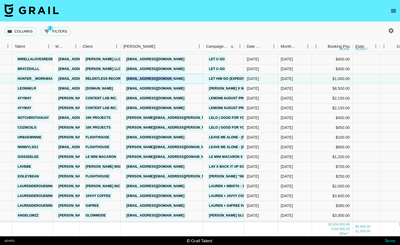
drag, startPoint x: 188, startPoint y: 78, endPoint x: 124, endPoint y: 80, distance: 63.6
click at [124, 80] on div "[EMAIL_ADDRESS][DOMAIN_NAME]" at bounding box center [162, 79] width 83 height 10
click at [188, 87] on div "[EMAIL_ADDRESS][DOMAIN_NAME]" at bounding box center [162, 89] width 83 height 10
click at [183, 89] on div "[EMAIL_ADDRESS][DOMAIN_NAME]" at bounding box center [162, 89] width 83 height 10
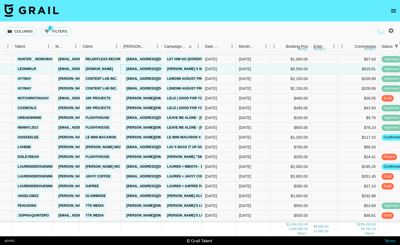
scroll to position [5762, 33]
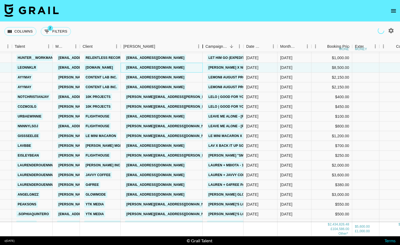
drag, startPoint x: 162, startPoint y: 43, endPoint x: 204, endPoint y: 41, distance: 42.4
click at [204, 41] on div "Booker" at bounding box center [202, 46] width 7 height 11
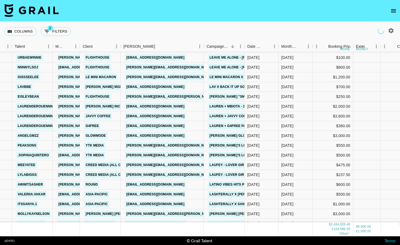
scroll to position [5828, 33]
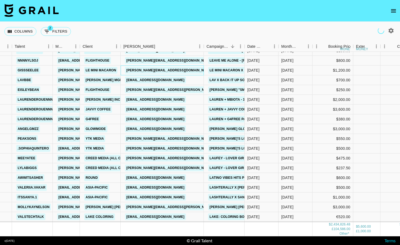
click at [126, 70] on div "[PERSON_NAME][EMAIL_ADDRESS][DOMAIN_NAME]" at bounding box center [162, 71] width 83 height 10
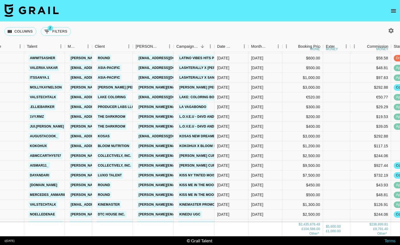
scroll to position [5948, 21]
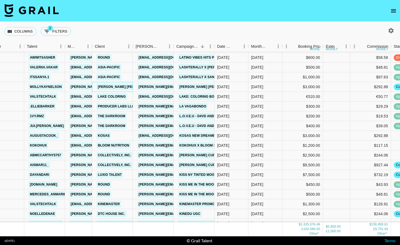
click at [128, 89] on div "[PERSON_NAME] [PERSON_NAME]" at bounding box center [112, 87] width 41 height 10
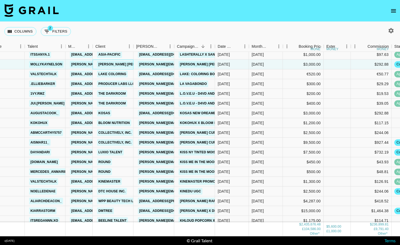
scroll to position [5971, 20]
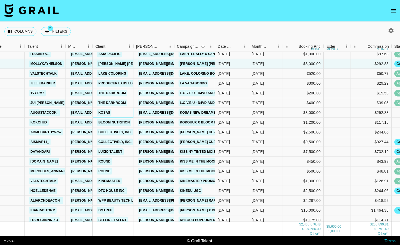
click at [117, 114] on div "Kosas" at bounding box center [113, 113] width 41 height 10
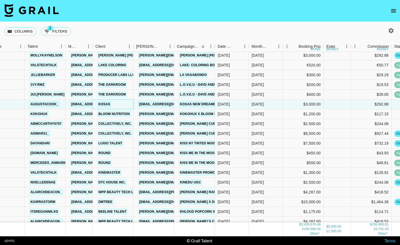
scroll to position [5982, 20]
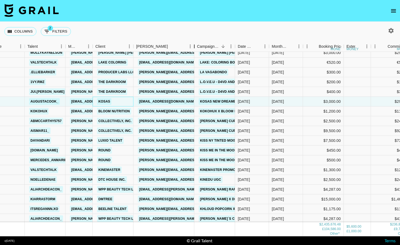
drag, startPoint x: 175, startPoint y: 46, endPoint x: 201, endPoint y: 46, distance: 25.8
click at [197, 46] on div "Booker" at bounding box center [194, 46] width 7 height 11
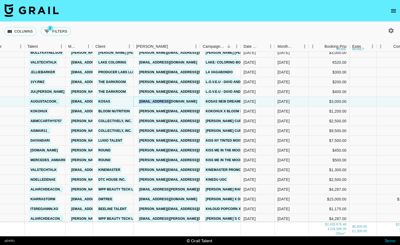
drag, startPoint x: 186, startPoint y: 102, endPoint x: 139, endPoint y: 101, distance: 47.5
click at [139, 101] on div "[EMAIL_ADDRESS][DOMAIN_NAME]" at bounding box center [166, 102] width 67 height 10
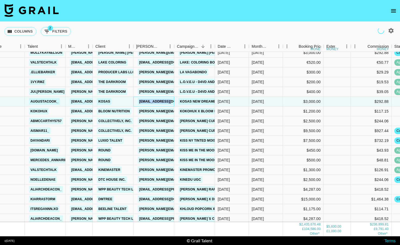
scroll to position [5989, 20]
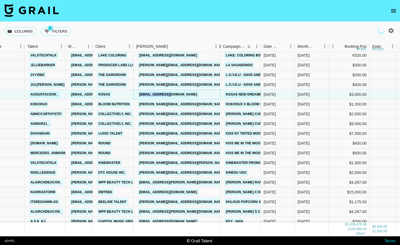
drag, startPoint x: 174, startPoint y: 45, endPoint x: 220, endPoint y: 47, distance: 46.2
click at [220, 47] on div "Booker" at bounding box center [220, 46] width 7 height 11
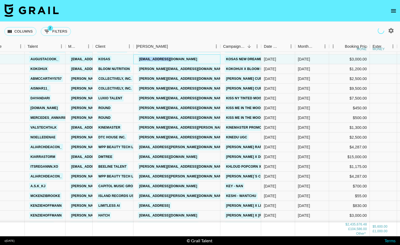
scroll to position [6026, 20]
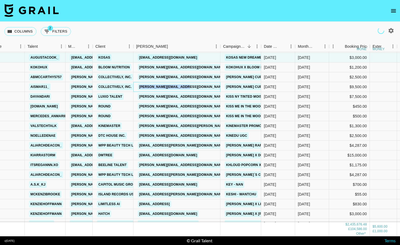
drag, startPoint x: 196, startPoint y: 86, endPoint x: 135, endPoint y: 84, distance: 60.9
click at [135, 84] on div "[PERSON_NAME][EMAIL_ADDRESS][DOMAIN_NAME]" at bounding box center [176, 87] width 87 height 10
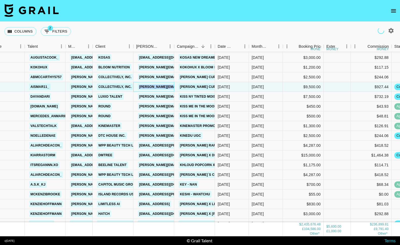
scroll to position [6037, 20]
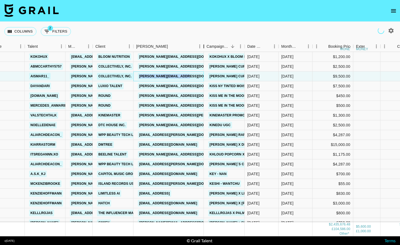
drag, startPoint x: 173, startPoint y: 46, endPoint x: 206, endPoint y: 43, distance: 32.5
click at [206, 43] on div "Booker" at bounding box center [203, 46] width 7 height 11
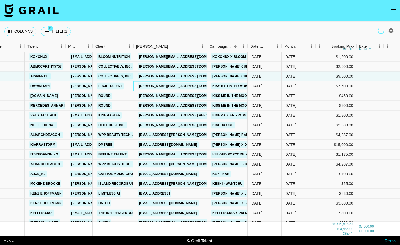
click at [191, 86] on div "[PERSON_NAME][EMAIL_ADDRESS][DOMAIN_NAME]" at bounding box center [169, 86] width 73 height 10
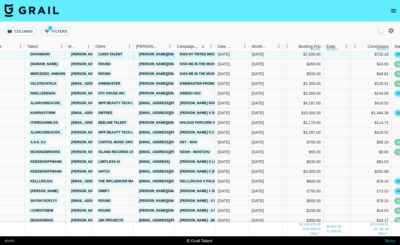
scroll to position [6071, 20]
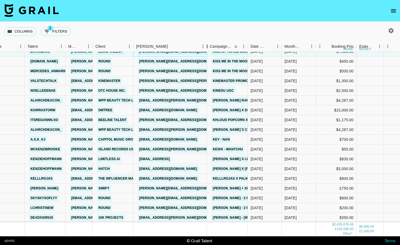
drag, startPoint x: 174, startPoint y: 45, endPoint x: 206, endPoint y: 41, distance: 33.1
click at [206, 41] on div "Booker" at bounding box center [207, 46] width 7 height 11
click at [196, 92] on div "[PERSON_NAME][EMAIL_ADDRESS][DOMAIN_NAME]" at bounding box center [170, 91] width 74 height 10
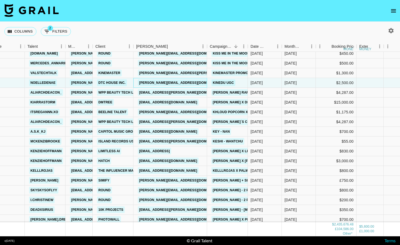
scroll to position [6080, 20]
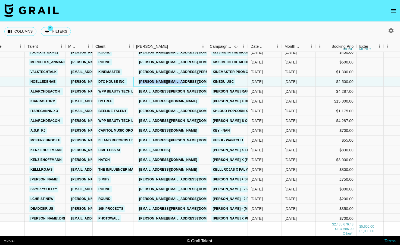
drag, startPoint x: 194, startPoint y: 79, endPoint x: 139, endPoint y: 78, distance: 55.4
click at [139, 78] on div "[PERSON_NAME][EMAIL_ADDRESS][DOMAIN_NAME]" at bounding box center [170, 82] width 74 height 10
click at [194, 99] on div "[EMAIL_ADDRESS][DOMAIN_NAME]" at bounding box center [170, 102] width 74 height 10
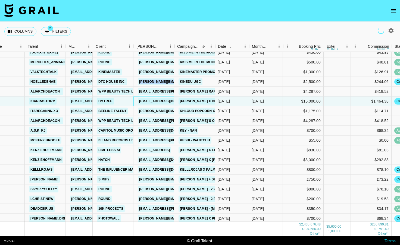
scroll to position [6085, 20]
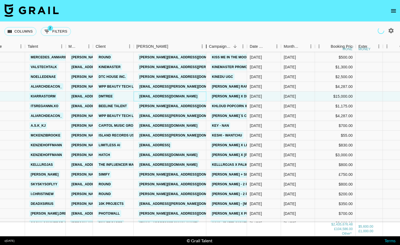
drag, startPoint x: 174, startPoint y: 48, endPoint x: 210, endPoint y: 49, distance: 36.4
click at [209, 49] on div "Booker" at bounding box center [206, 46] width 7 height 11
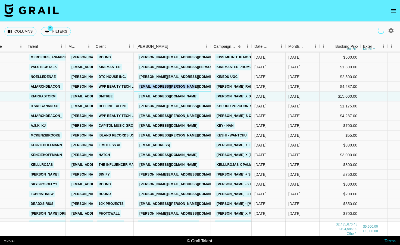
drag, startPoint x: 206, startPoint y: 88, endPoint x: 136, endPoint y: 84, distance: 69.6
click at [136, 84] on div "[EMAIL_ADDRESS][PERSON_NAME][DOMAIN_NAME]" at bounding box center [172, 87] width 77 height 10
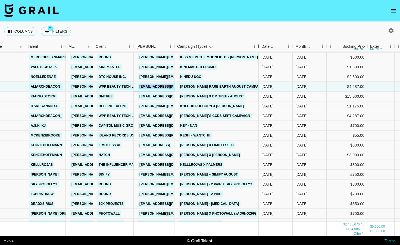
drag, startPoint x: 214, startPoint y: 44, endPoint x: 257, endPoint y: 44, distance: 43.5
click at [257, 45] on div "Campaign (Type)" at bounding box center [258, 46] width 7 height 11
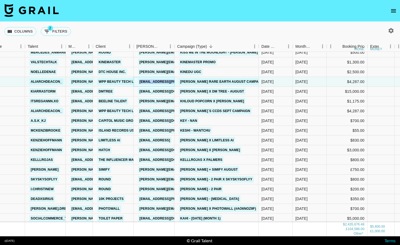
scroll to position [6092, 20]
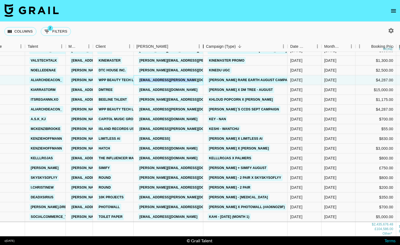
drag, startPoint x: 175, startPoint y: 46, endPoint x: 205, endPoint y: 42, distance: 30.2
click at [205, 42] on div "Booker" at bounding box center [203, 46] width 7 height 11
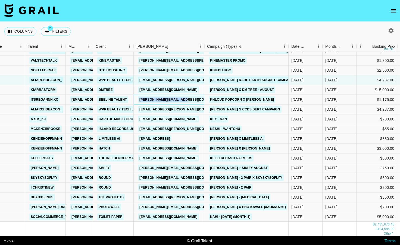
drag, startPoint x: 197, startPoint y: 101, endPoint x: 139, endPoint y: 100, distance: 58.9
click at [139, 100] on div "[PERSON_NAME][EMAIL_ADDRESS][DOMAIN_NAME]" at bounding box center [169, 100] width 71 height 10
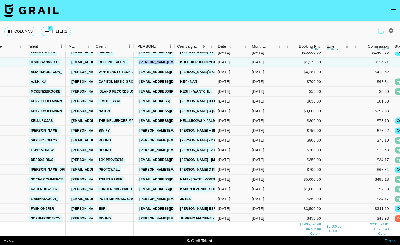
scroll to position [6130, 20]
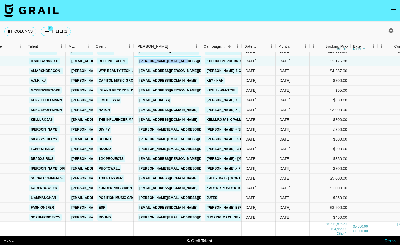
drag, startPoint x: 174, startPoint y: 46, endPoint x: 201, endPoint y: 43, distance: 27.0
click at [201, 43] on div "Booker" at bounding box center [200, 46] width 7 height 11
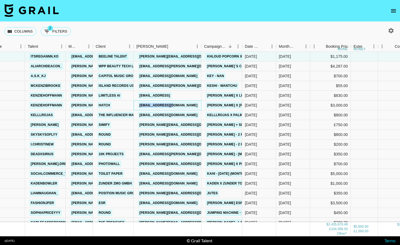
drag, startPoint x: 182, startPoint y: 106, endPoint x: 139, endPoint y: 104, distance: 42.9
click at [139, 104] on div "[EMAIL_ADDRESS][DOMAIN_NAME]" at bounding box center [168, 106] width 68 height 10
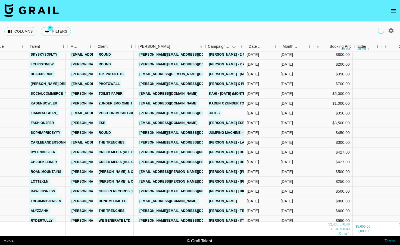
scroll to position [6219, 18]
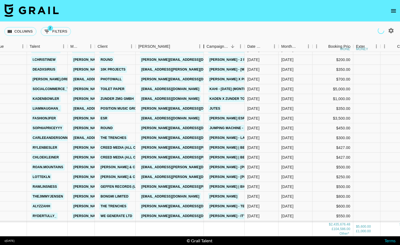
click at [204, 45] on div "Booker" at bounding box center [203, 46] width 7 height 11
drag, startPoint x: 199, startPoint y: 87, endPoint x: 146, endPoint y: 87, distance: 53.2
click at [146, 87] on div "[EMAIL_ADDRESS][DOMAIN_NAME]" at bounding box center [170, 89] width 64 height 10
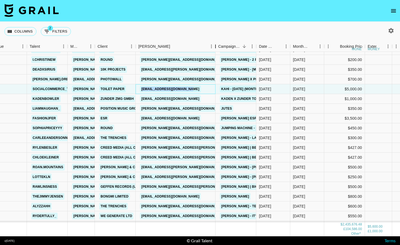
drag, startPoint x: 177, startPoint y: 44, endPoint x: 216, endPoint y: 50, distance: 39.6
click at [216, 50] on div "Booker" at bounding box center [215, 46] width 7 height 11
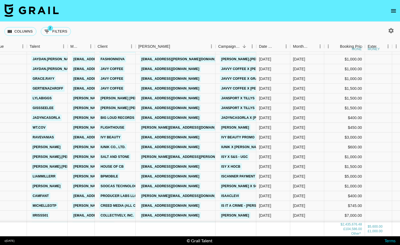
scroll to position [6436, 18]
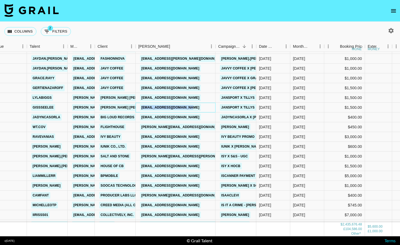
drag, startPoint x: 202, startPoint y: 108, endPoint x: 141, endPoint y: 108, distance: 60.8
click at [141, 108] on div "[EMAIL_ADDRESS][DOMAIN_NAME]" at bounding box center [176, 108] width 80 height 10
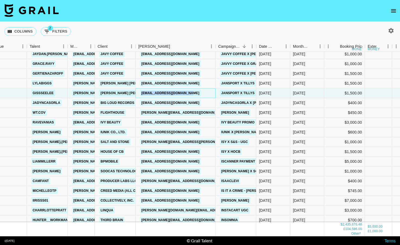
scroll to position [6448, 18]
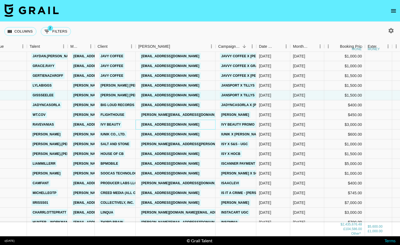
click at [181, 124] on div "[EMAIL_ADDRESS][DOMAIN_NAME]" at bounding box center [176, 125] width 80 height 10
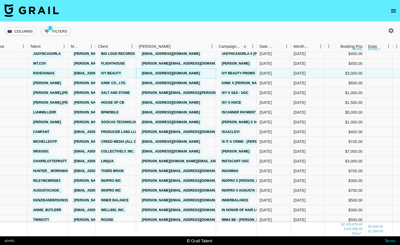
scroll to position [6500, 17]
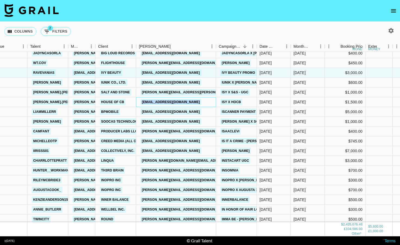
drag, startPoint x: 210, startPoint y: 102, endPoint x: 142, endPoint y: 100, distance: 68.5
click at [142, 100] on div "[EMAIL_ADDRESS][DOMAIN_NAME]" at bounding box center [176, 102] width 80 height 10
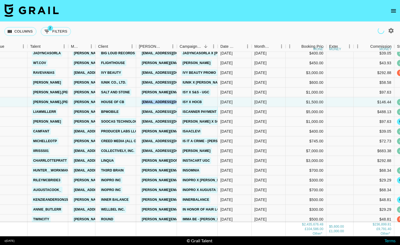
click at [187, 112] on link "iScanner payment" at bounding box center [199, 112] width 37 height 7
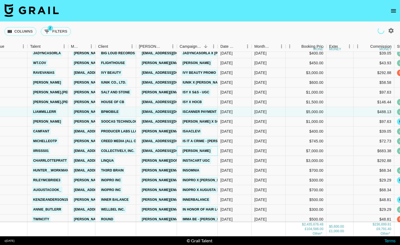
click at [211, 153] on div "[PERSON_NAME]" at bounding box center [197, 151] width 41 height 10
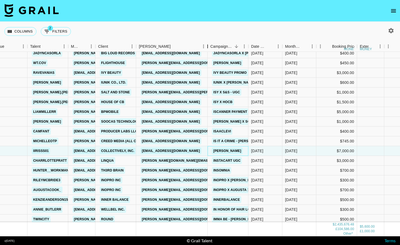
drag, startPoint x: 178, startPoint y: 46, endPoint x: 209, endPoint y: 42, distance: 31.7
click at [210, 42] on div "Booker" at bounding box center [207, 46] width 7 height 11
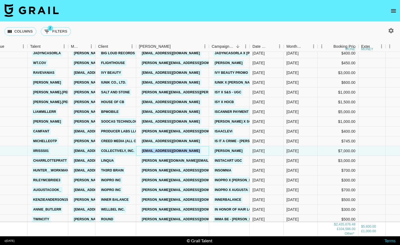
drag, startPoint x: 205, startPoint y: 150, endPoint x: 144, endPoint y: 147, distance: 60.9
click at [144, 147] on div "[EMAIL_ADDRESS][DOMAIN_NAME]" at bounding box center [172, 151] width 73 height 10
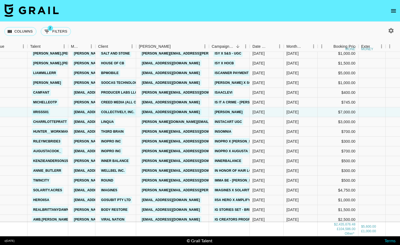
scroll to position [6539, 17]
